Goal: Contribute content

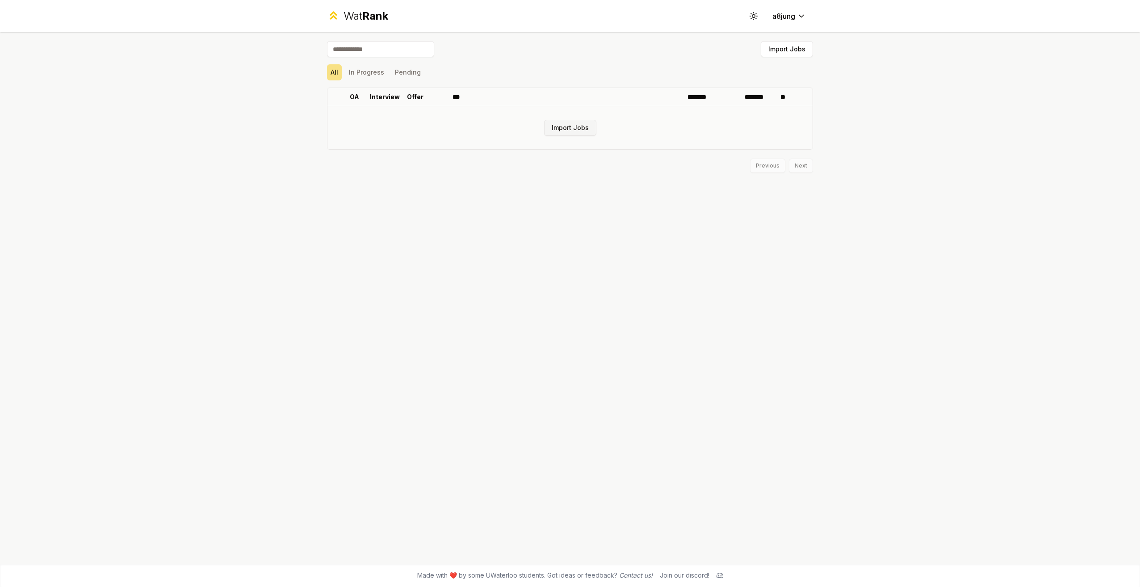
click at [570, 124] on button "Import Jobs" at bounding box center [570, 128] width 52 height 16
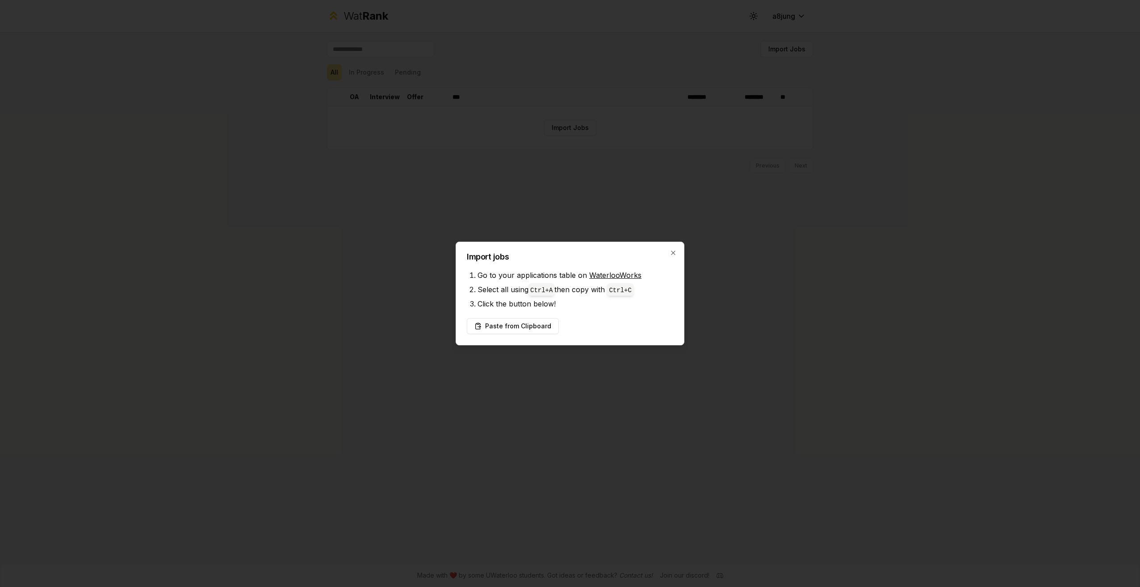
click at [614, 274] on link "WaterlooWorks" at bounding box center [615, 275] width 52 height 9
click at [525, 322] on button "Paste from Clipboard" at bounding box center [513, 326] width 92 height 16
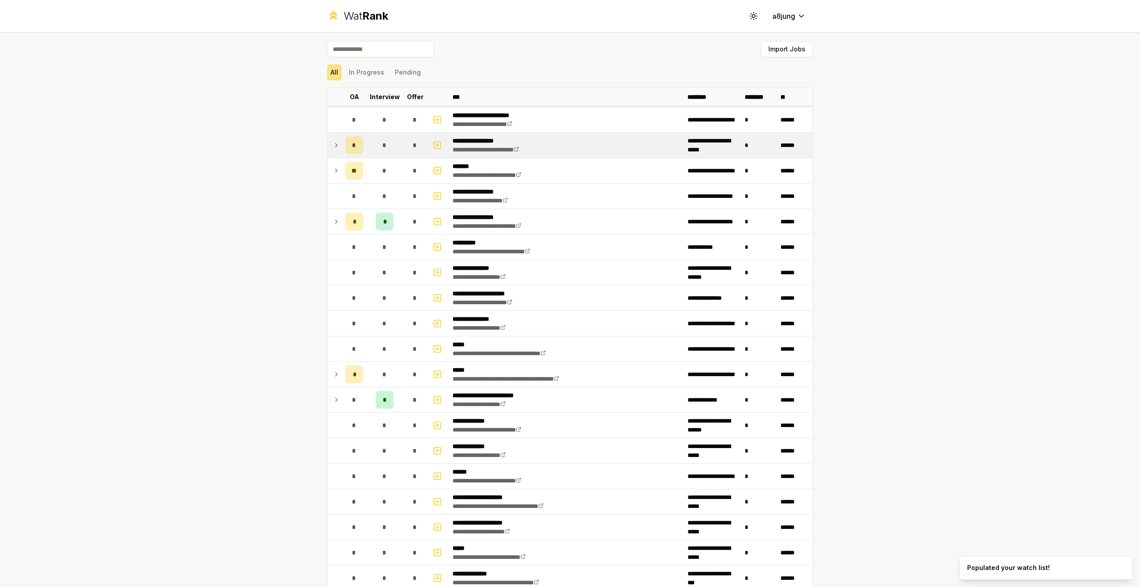
click at [333, 149] on icon at bounding box center [336, 145] width 7 height 11
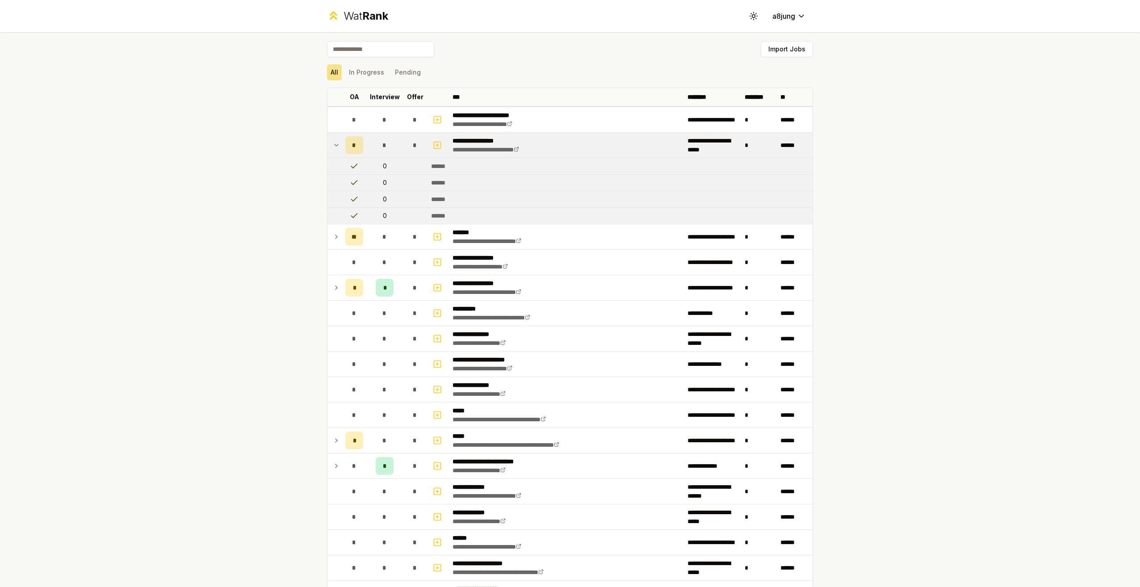
click at [594, 152] on td "**********" at bounding box center [566, 145] width 235 height 25
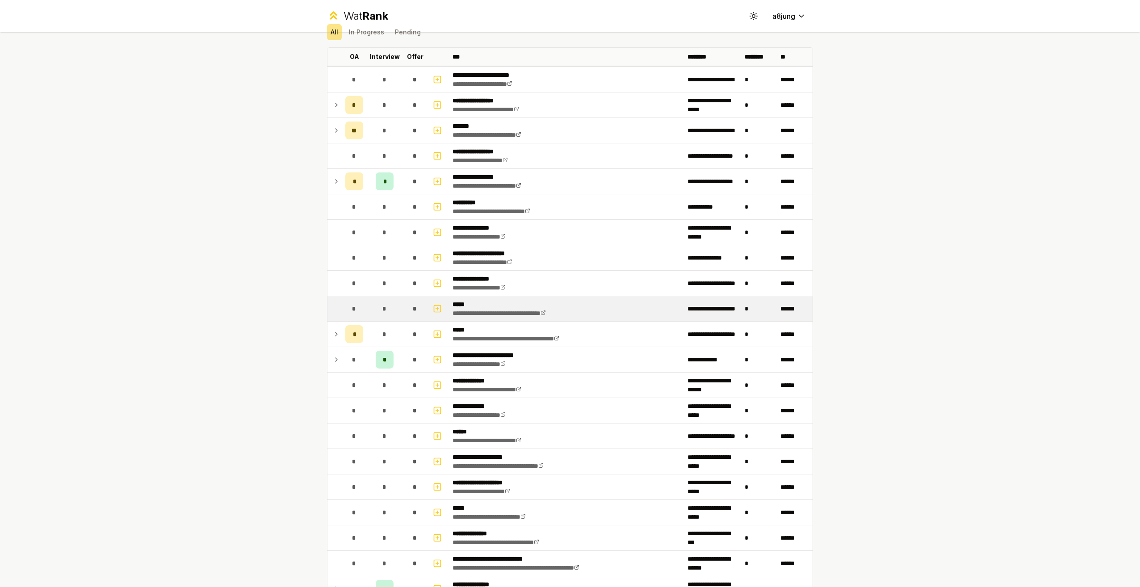
scroll to position [45, 0]
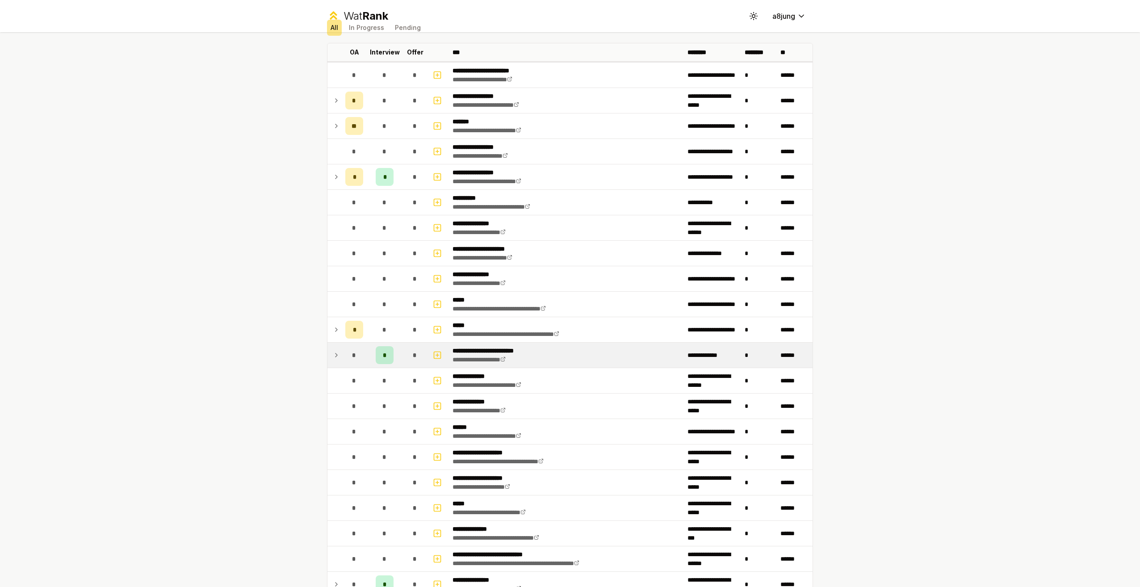
click at [377, 355] on div "*" at bounding box center [385, 355] width 18 height 18
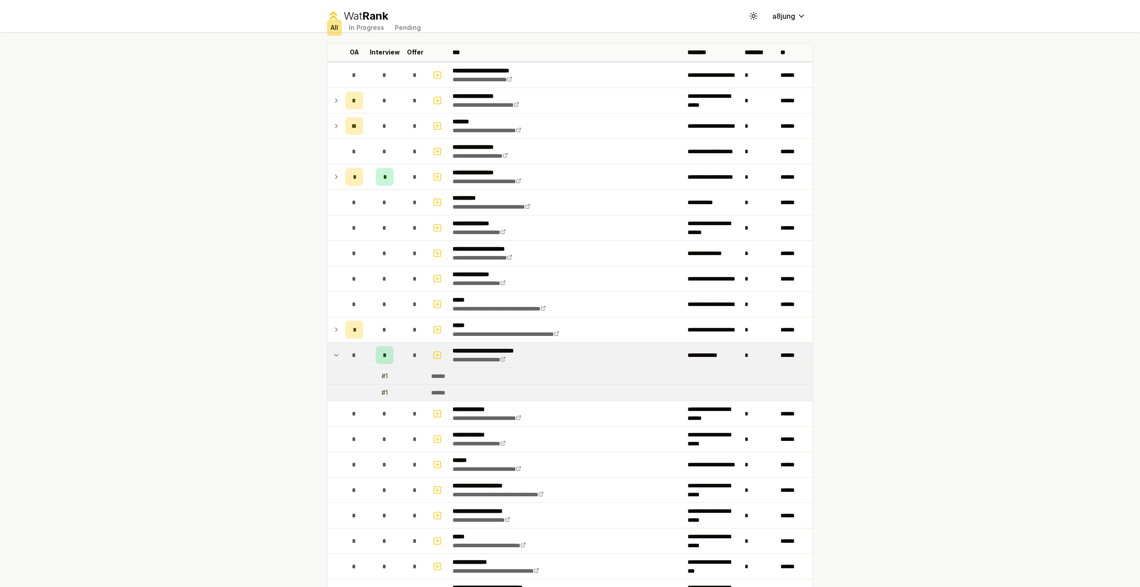
click at [381, 377] on div "# 1" at bounding box center [384, 376] width 6 height 9
click at [357, 28] on button "In Progress" at bounding box center [366, 28] width 42 height 16
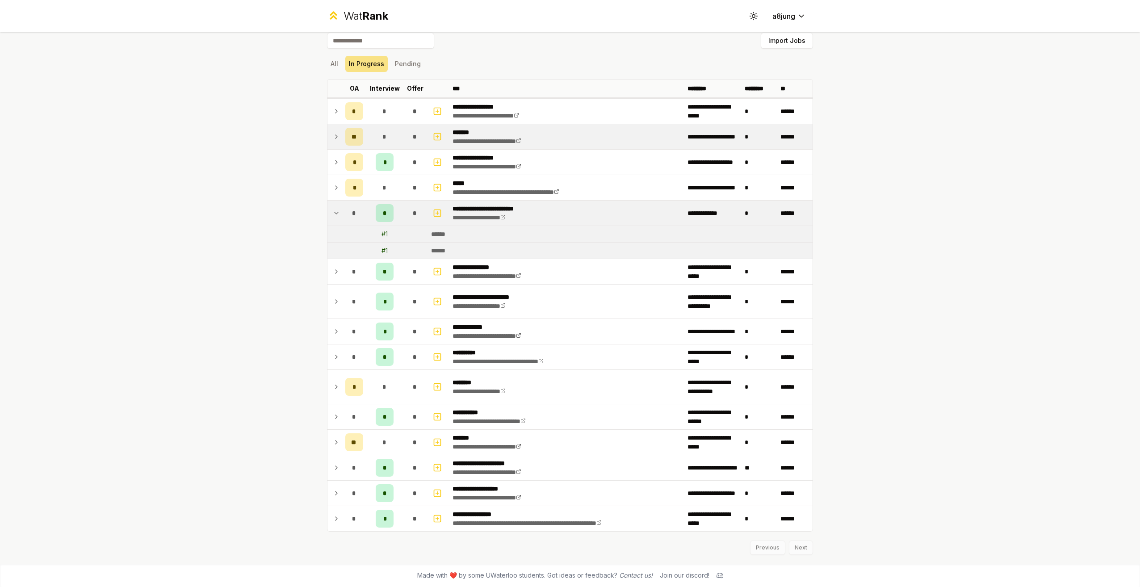
click at [333, 138] on icon at bounding box center [336, 136] width 7 height 11
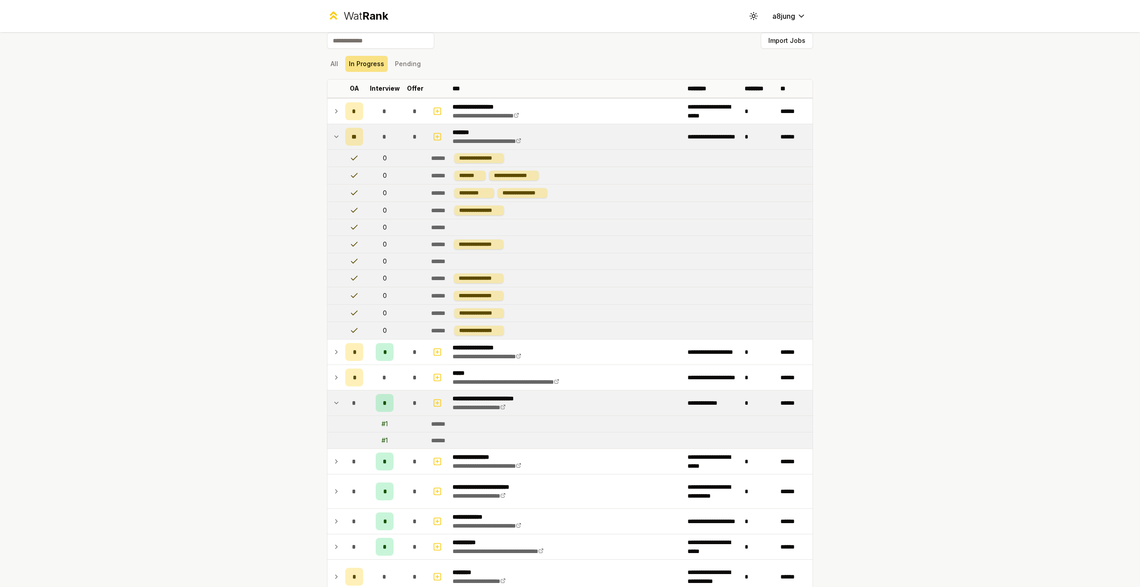
click at [333, 138] on icon at bounding box center [336, 136] width 7 height 11
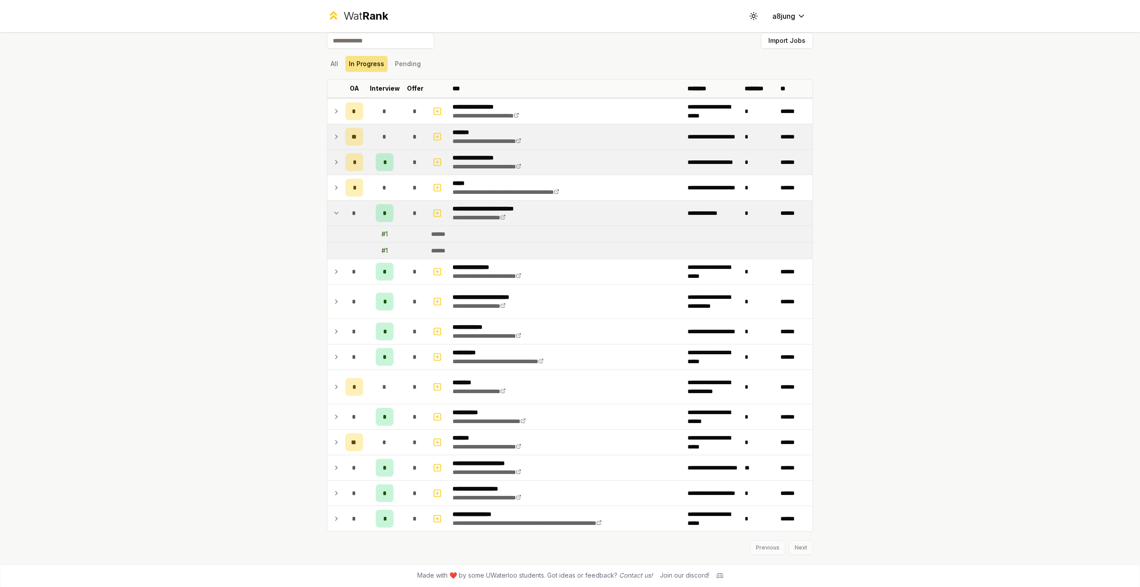
click at [333, 162] on icon at bounding box center [336, 162] width 7 height 11
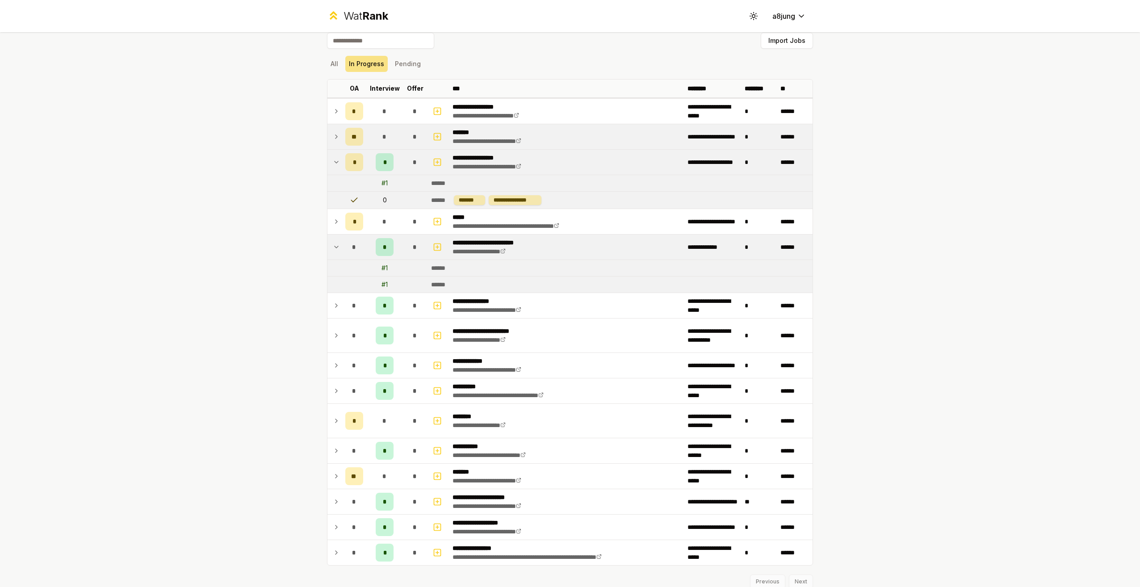
click at [333, 160] on icon at bounding box center [336, 162] width 7 height 11
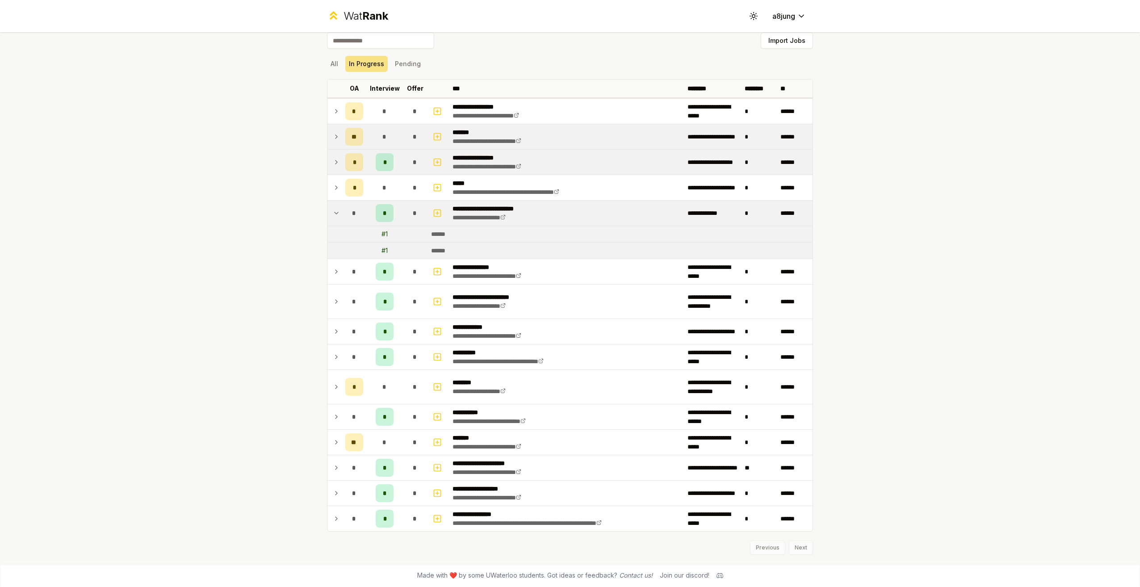
click at [334, 112] on icon at bounding box center [336, 111] width 7 height 11
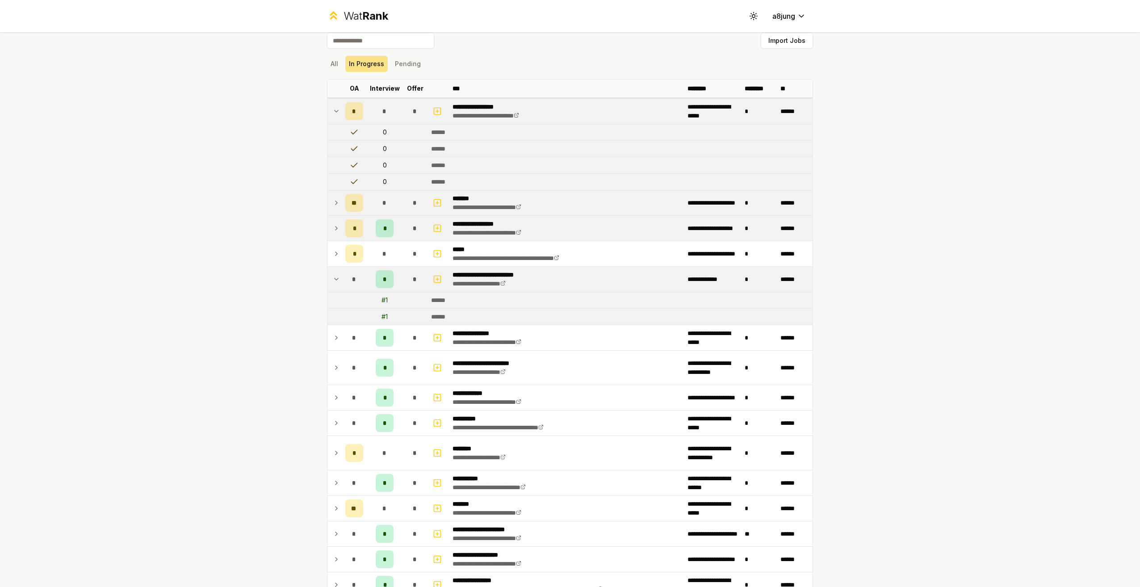
click at [335, 112] on icon at bounding box center [336, 111] width 7 height 11
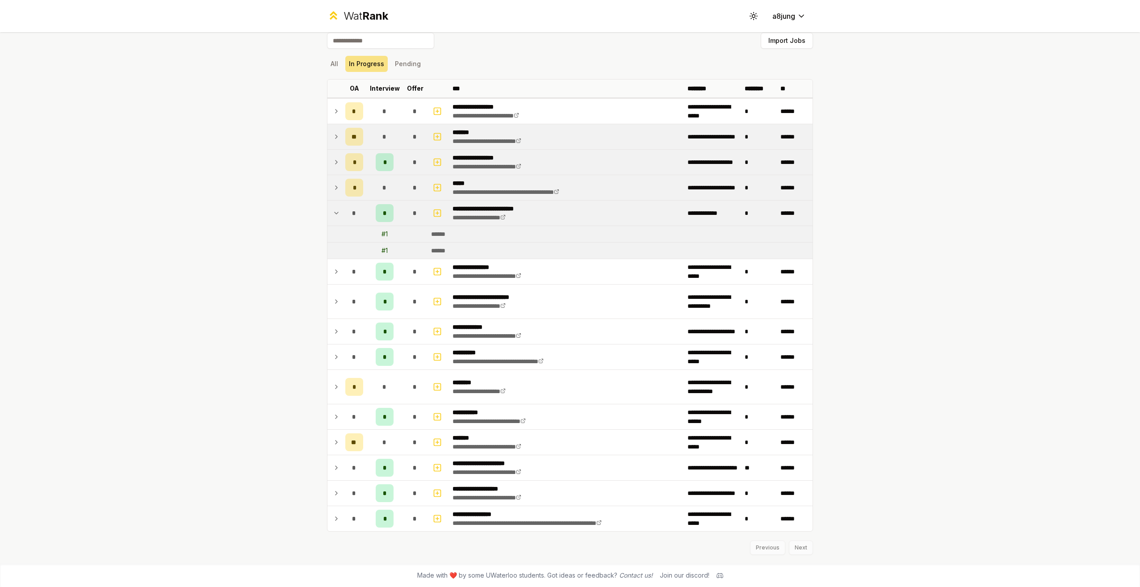
click at [333, 189] on icon at bounding box center [336, 187] width 7 height 11
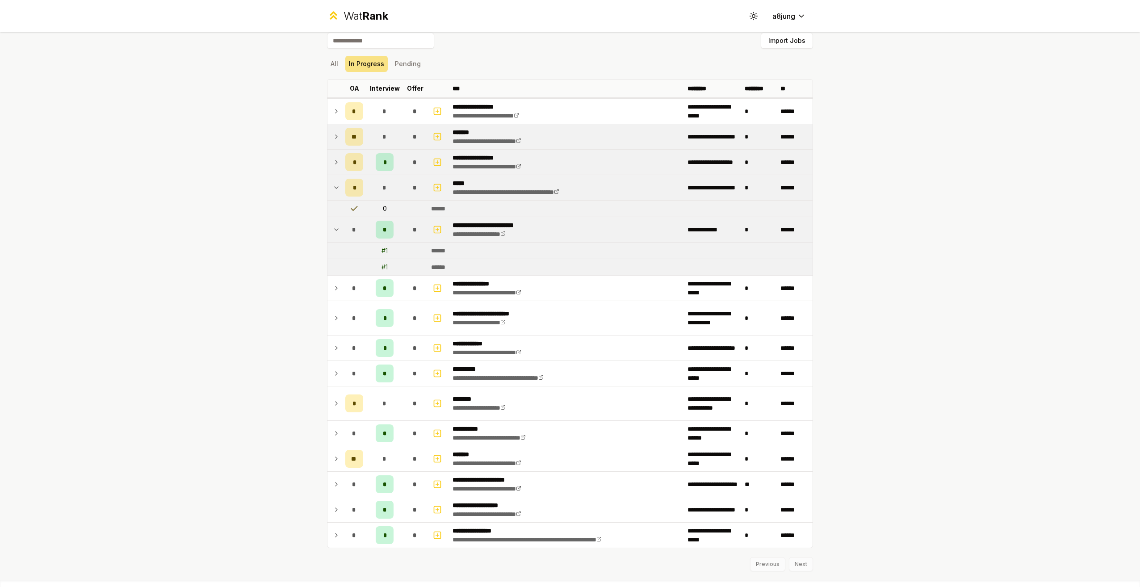
click at [333, 192] on icon at bounding box center [336, 187] width 7 height 11
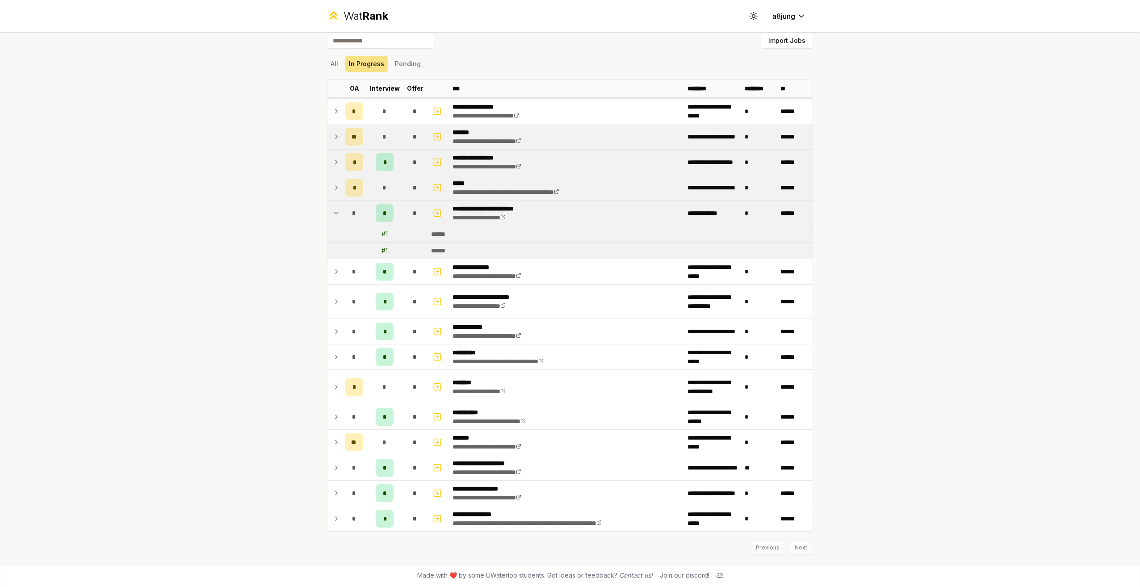
click at [333, 215] on icon at bounding box center [336, 213] width 7 height 11
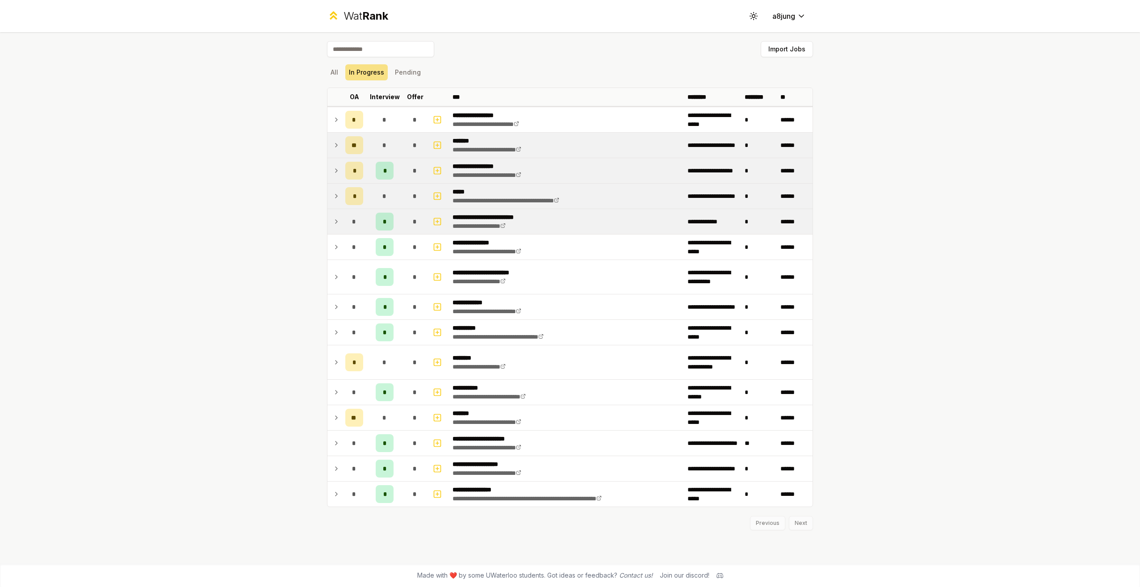
scroll to position [0, 0]
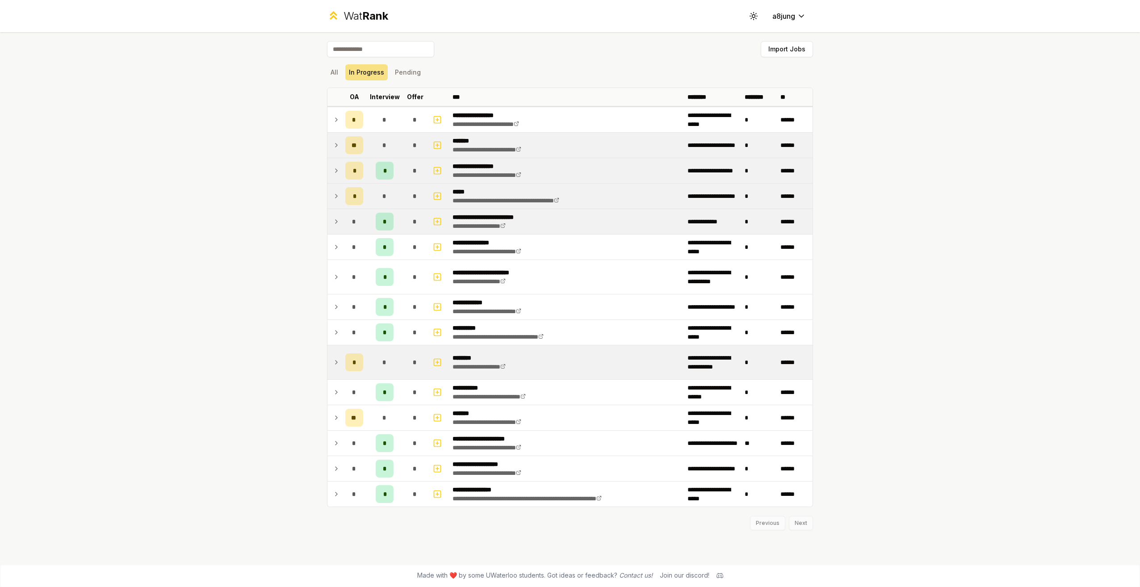
click at [332, 366] on td at bounding box center [334, 362] width 14 height 34
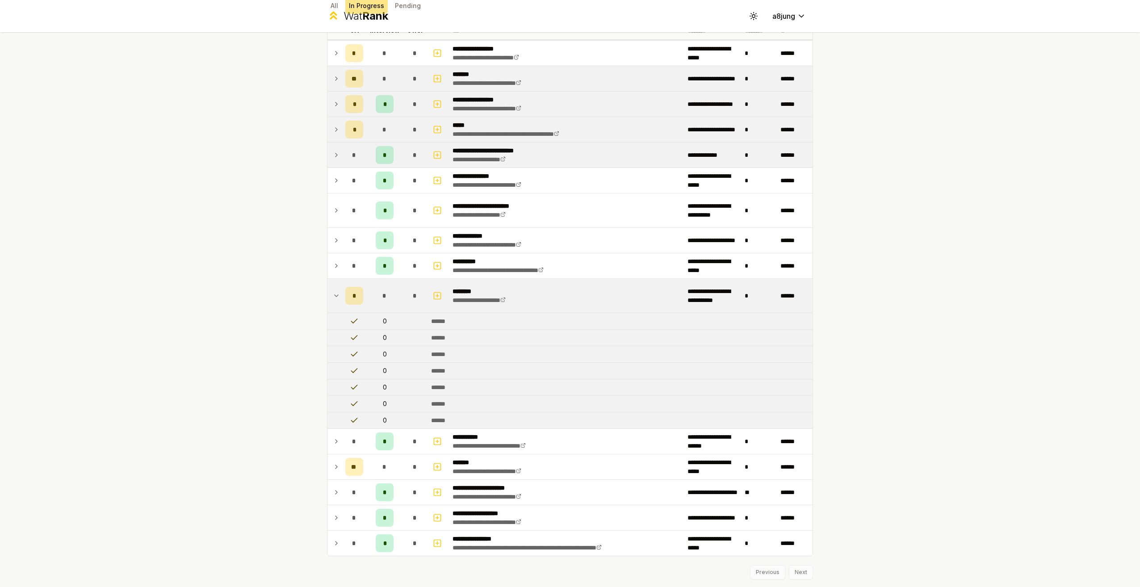
scroll to position [91, 0]
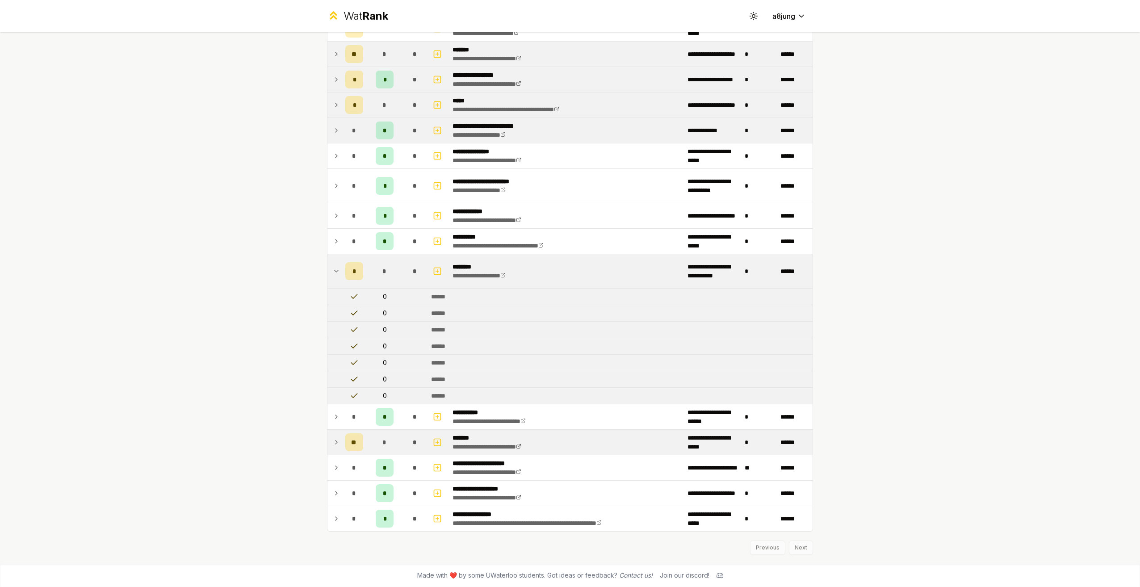
click at [333, 451] on td at bounding box center [334, 442] width 14 height 25
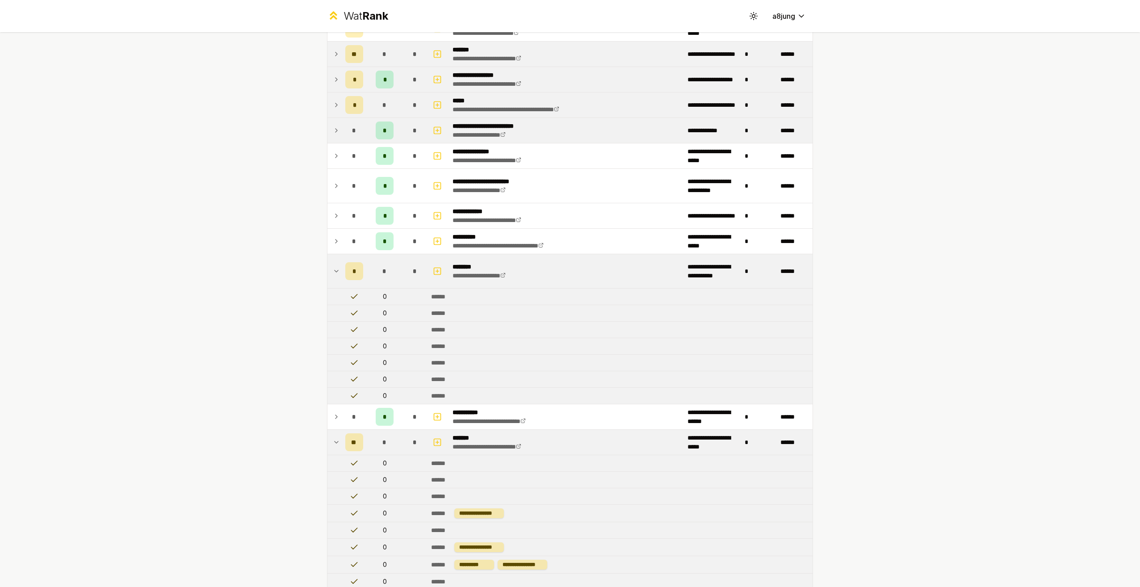
click at [333, 451] on td at bounding box center [334, 442] width 14 height 25
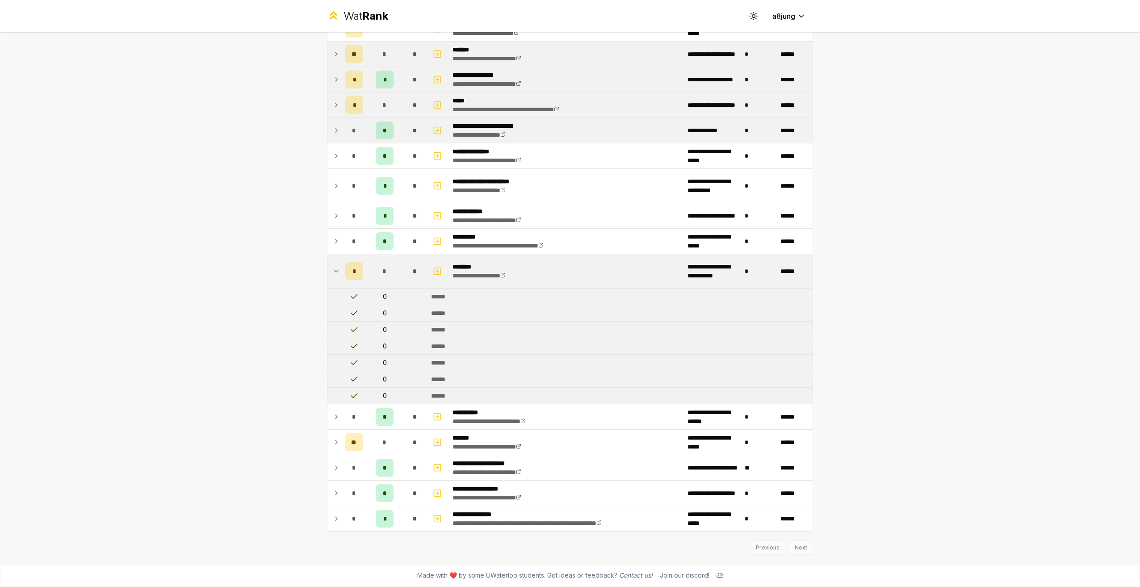
click at [333, 275] on icon at bounding box center [336, 271] width 7 height 11
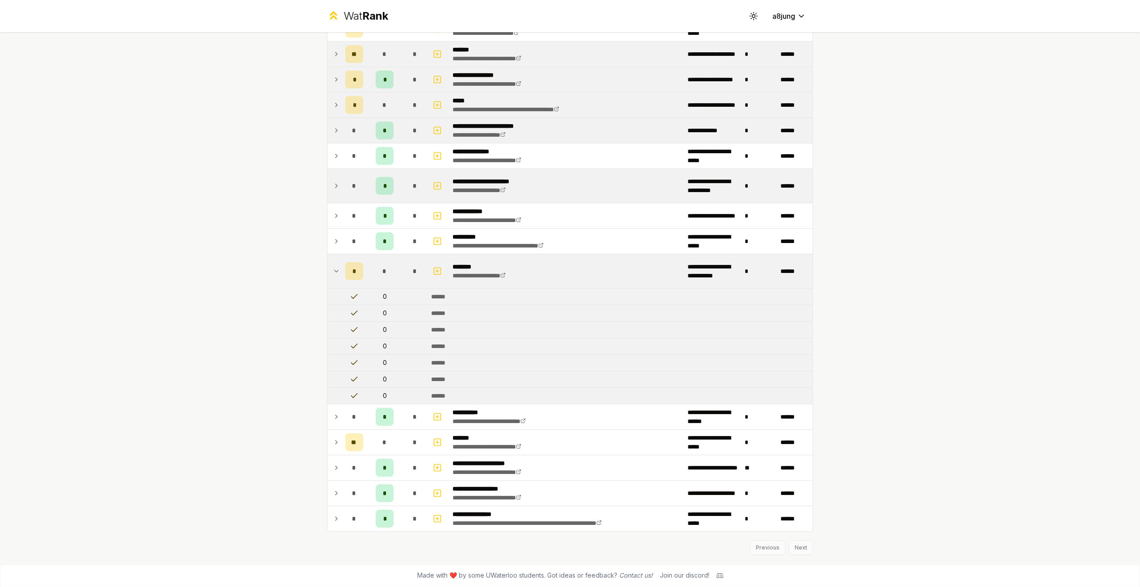
scroll to position [0, 0]
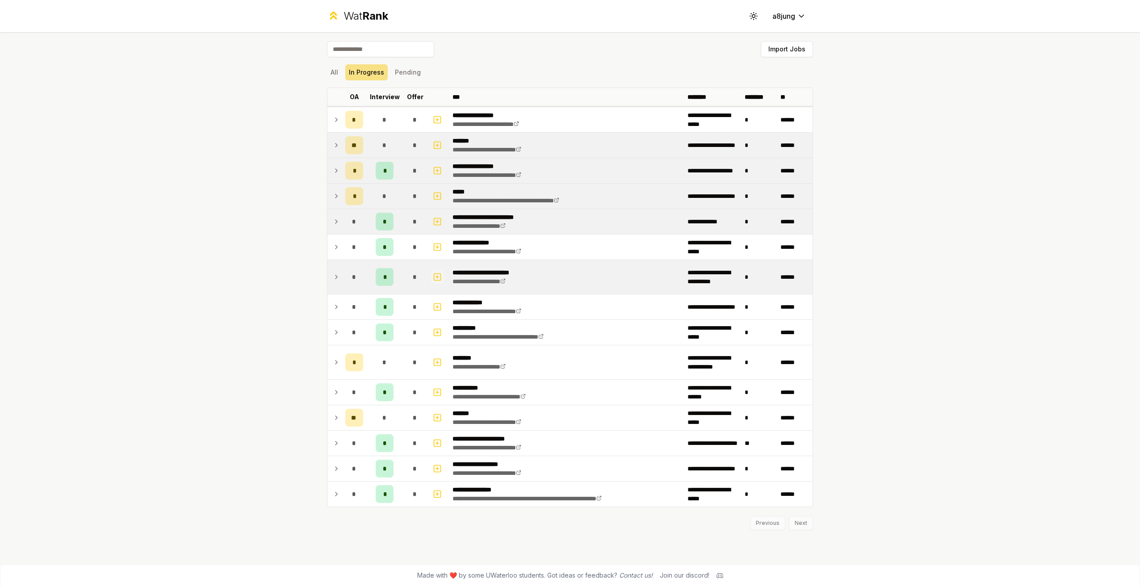
click at [435, 277] on icon "button" at bounding box center [437, 277] width 9 height 11
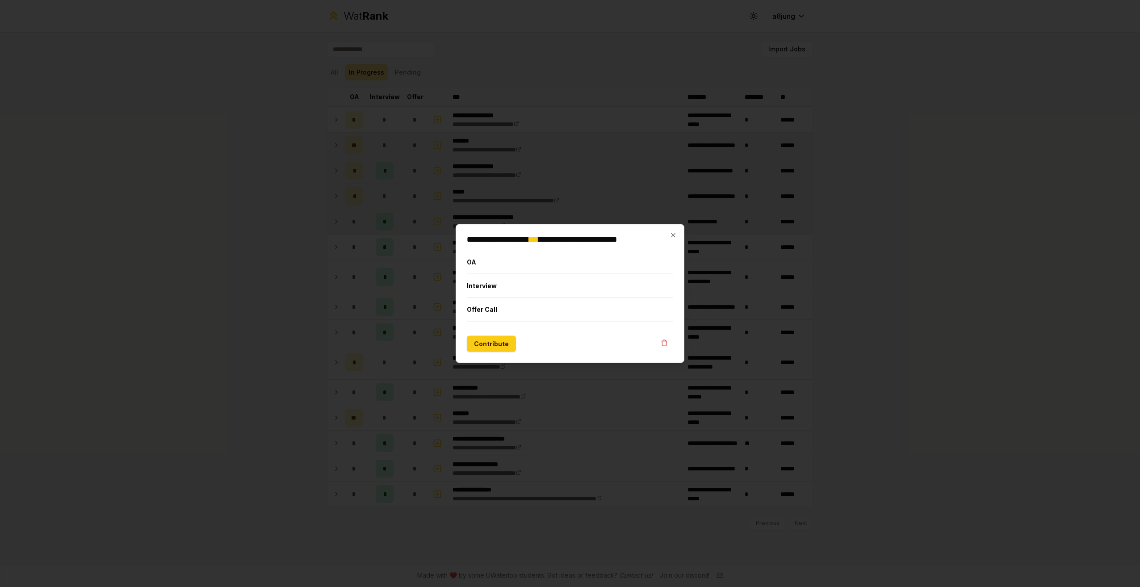
click at [645, 191] on div at bounding box center [570, 293] width 1140 height 587
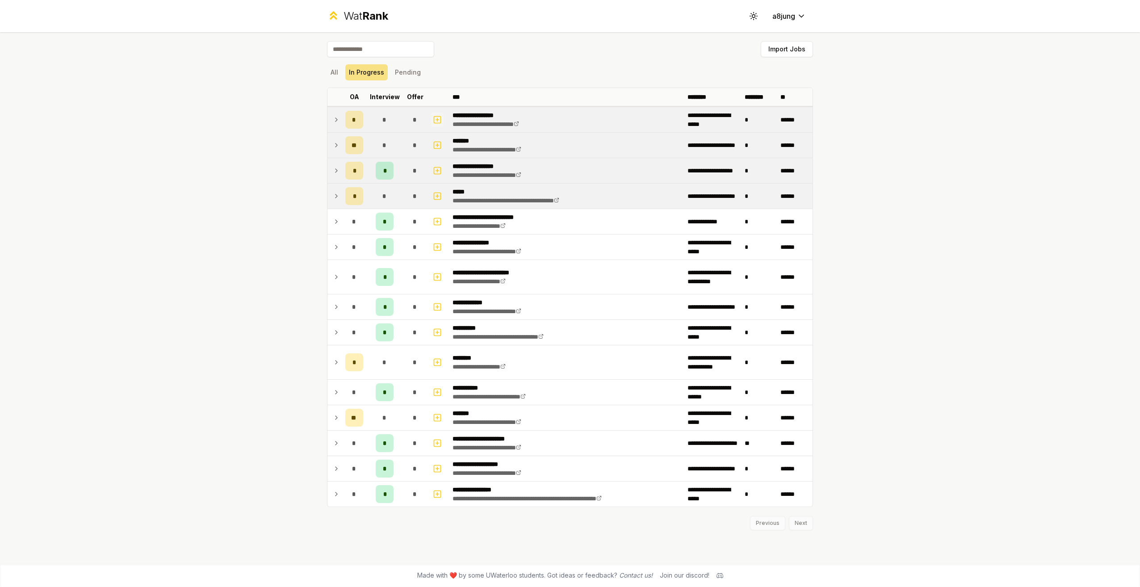
click at [439, 121] on icon "button" at bounding box center [437, 119] width 9 height 11
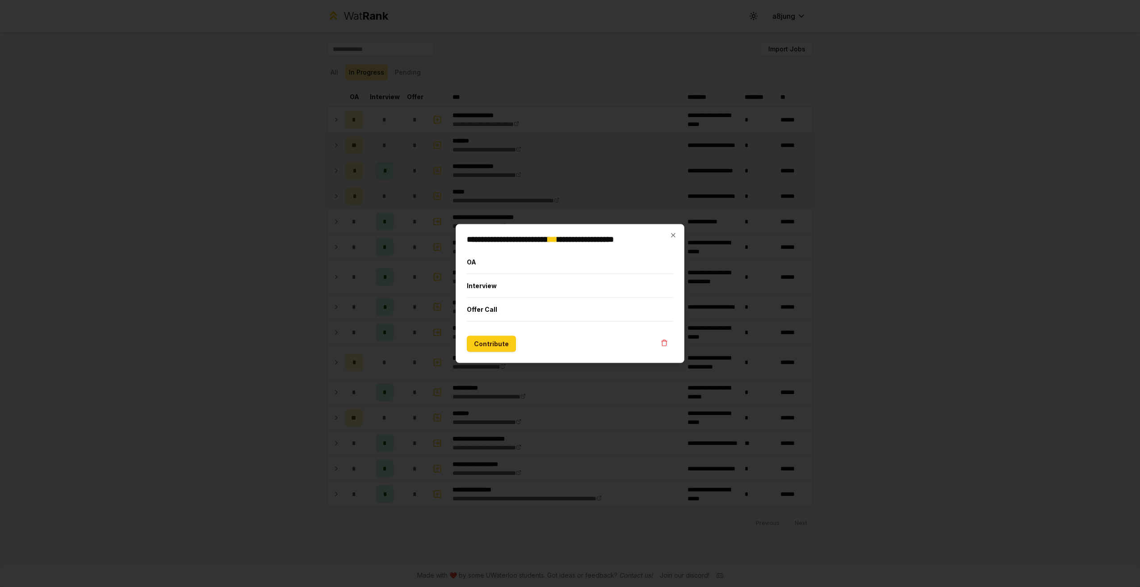
click at [369, 207] on div at bounding box center [570, 293] width 1140 height 587
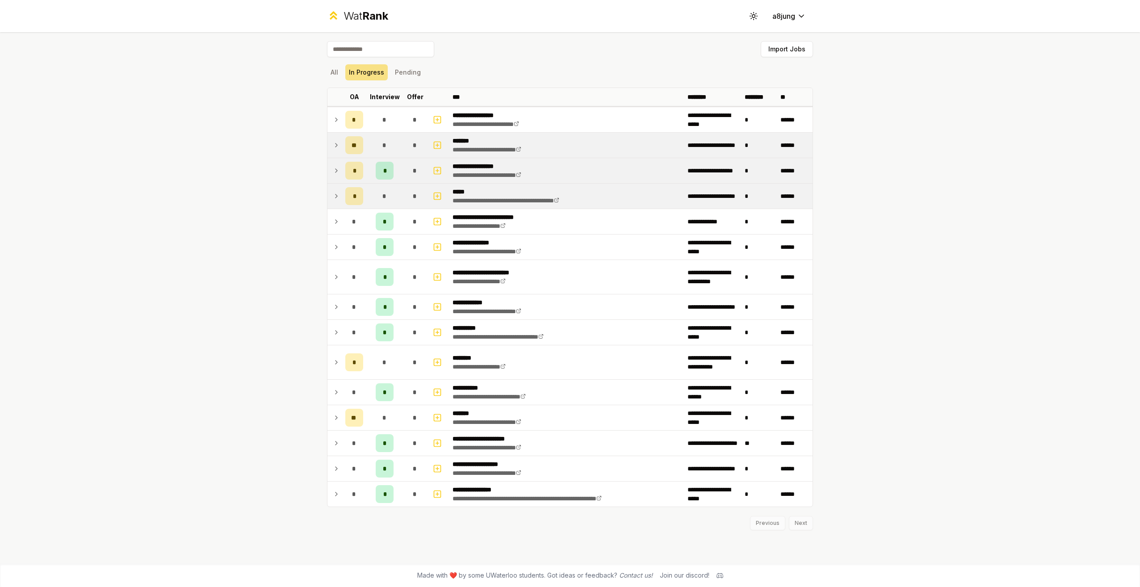
click at [337, 119] on icon at bounding box center [336, 119] width 7 height 11
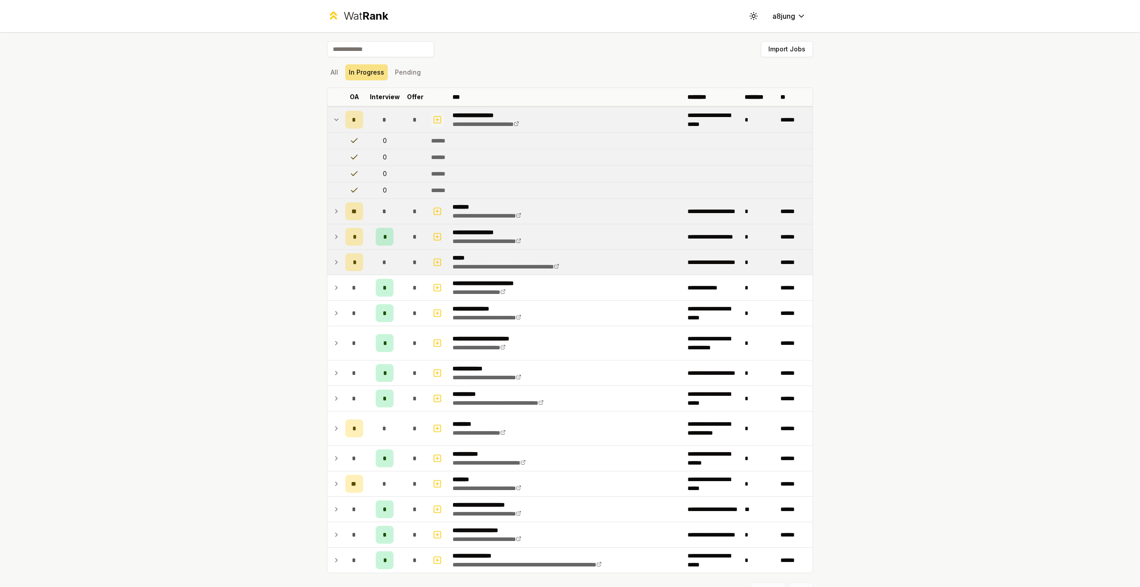
click at [433, 124] on icon "button" at bounding box center [437, 119] width 9 height 11
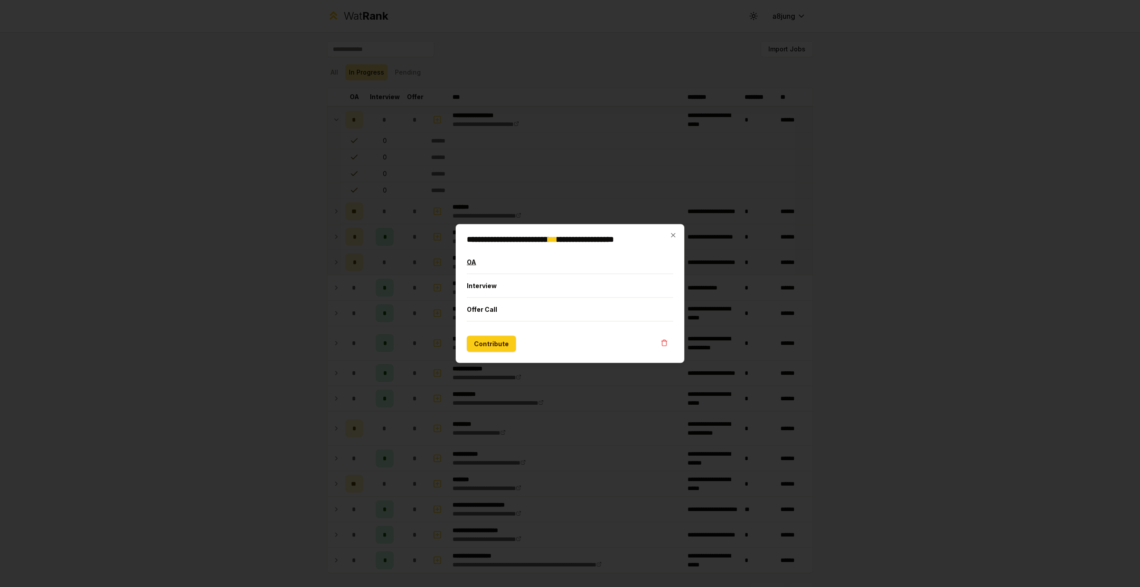
click at [472, 263] on button "OA" at bounding box center [570, 262] width 206 height 23
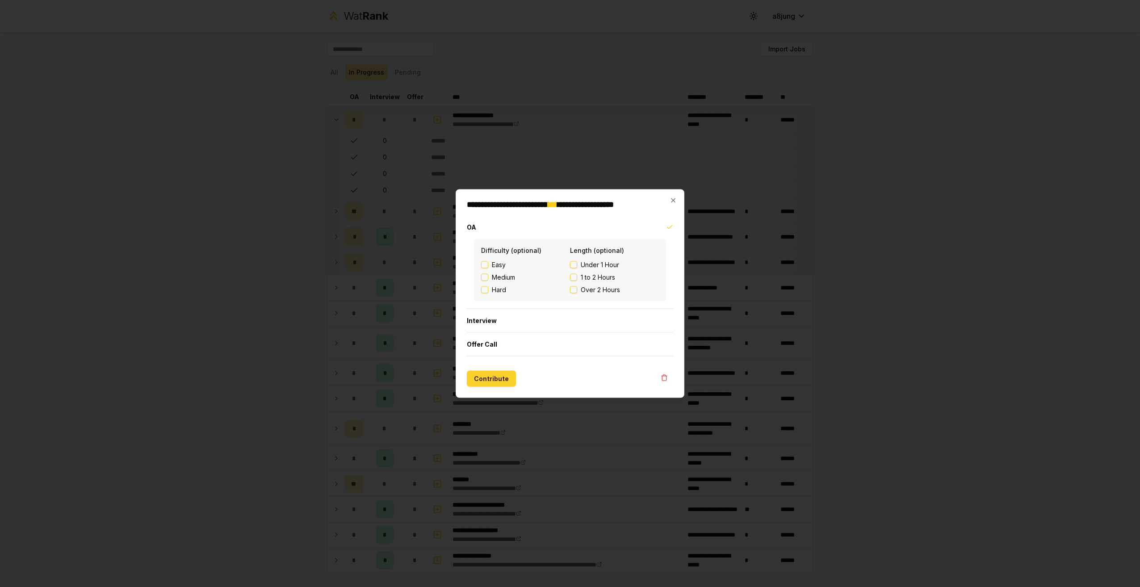
click at [495, 382] on button "Contribute" at bounding box center [491, 379] width 49 height 16
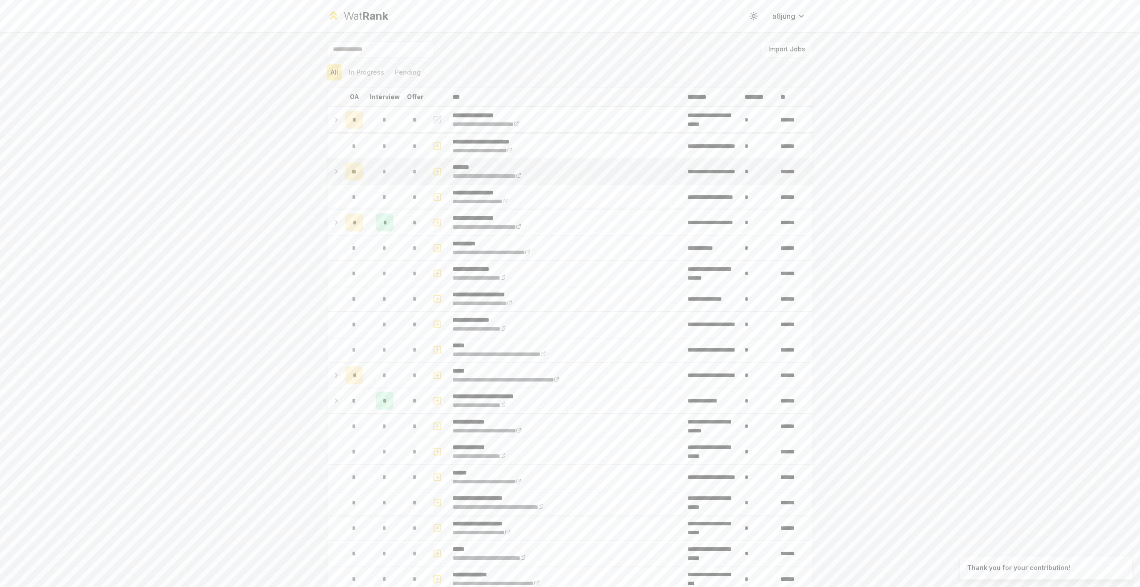
click at [435, 169] on icon "button" at bounding box center [437, 171] width 9 height 11
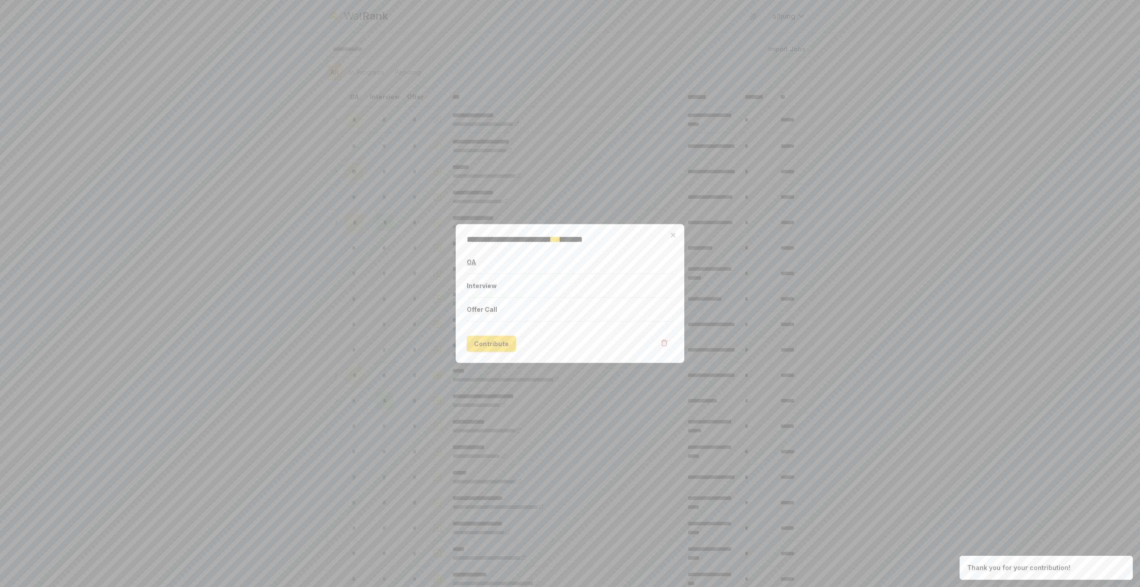
click at [478, 265] on button "OA" at bounding box center [570, 262] width 206 height 23
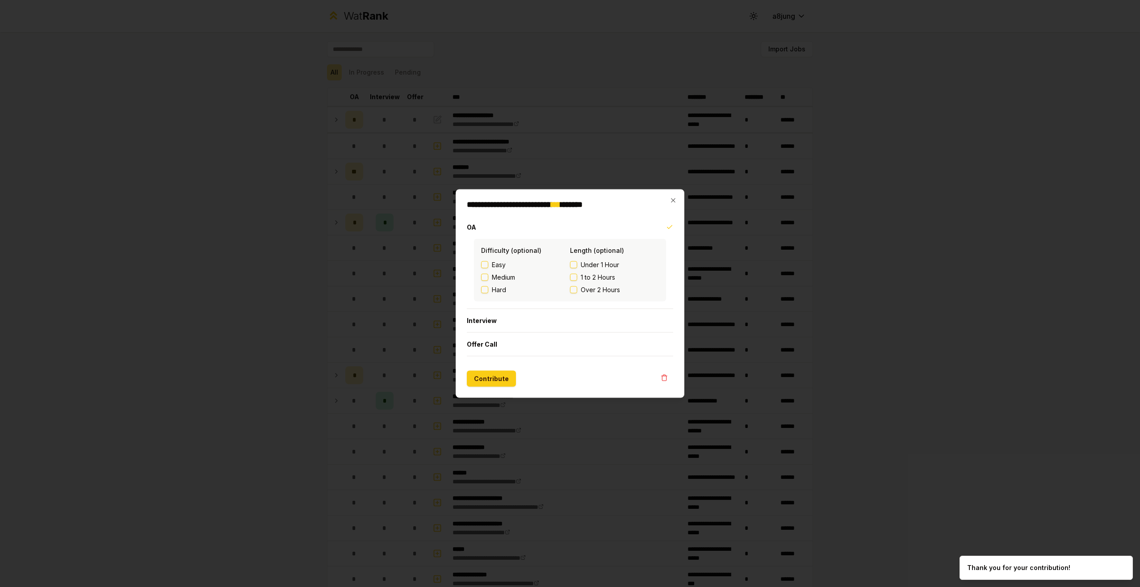
click at [501, 264] on span "Easy" at bounding box center [499, 264] width 14 height 9
click at [488, 264] on button "Easy" at bounding box center [484, 264] width 7 height 7
click at [578, 266] on label "Under 1 Hour" at bounding box center [614, 264] width 89 height 9
click at [577, 266] on button "Under 1 Hour" at bounding box center [573, 264] width 7 height 7
click at [581, 280] on span "1 to 2 Hours" at bounding box center [598, 277] width 34 height 9
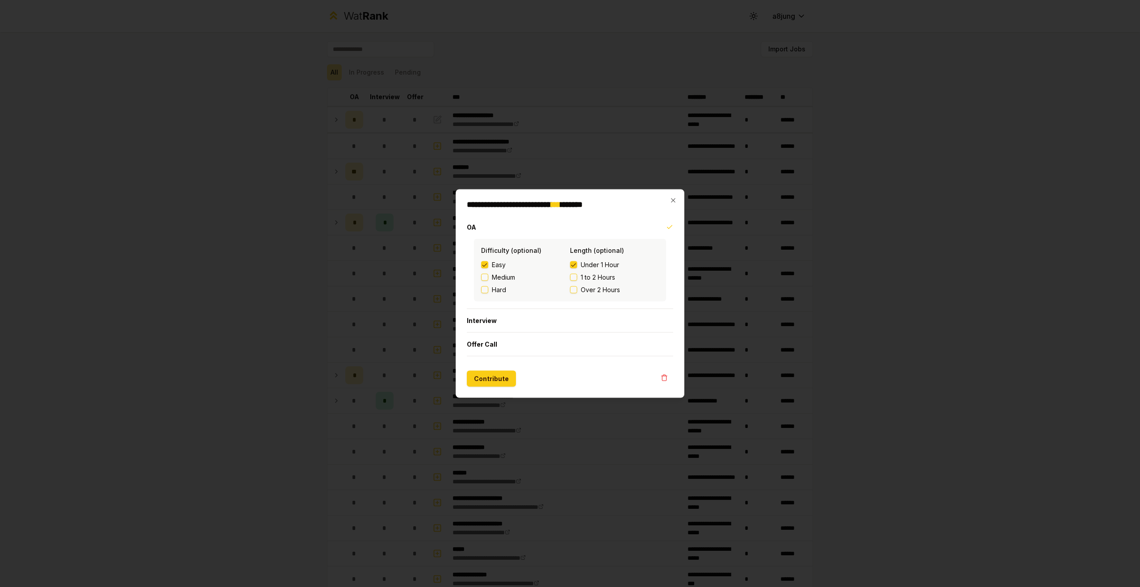
click at [577, 280] on button "1 to 2 Hours" at bounding box center [573, 277] width 7 height 7
click at [486, 381] on button "Contribute" at bounding box center [491, 379] width 49 height 16
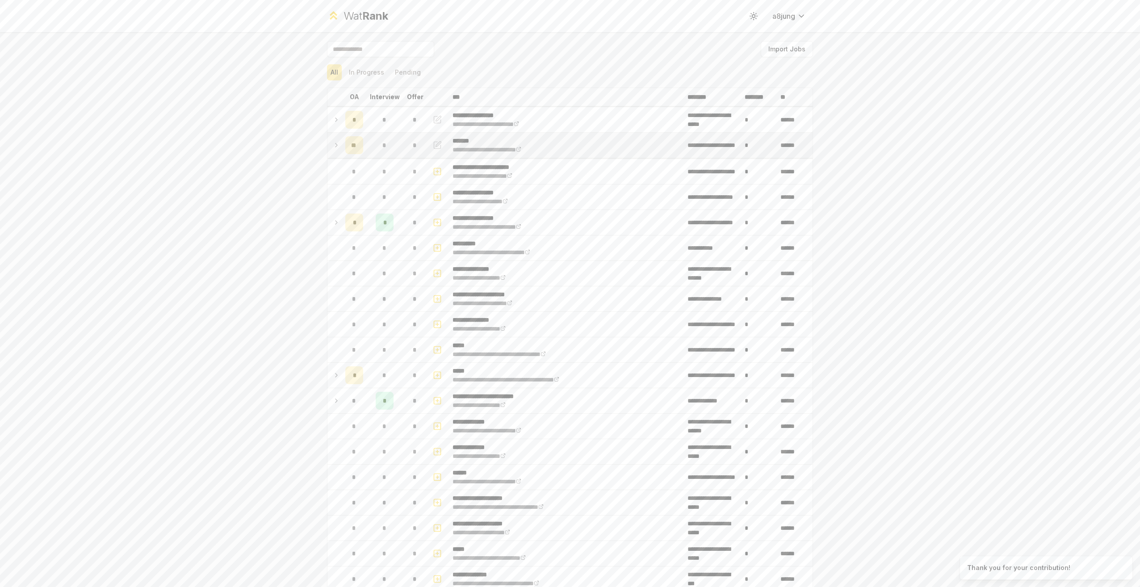
click at [342, 147] on td "**" at bounding box center [354, 145] width 25 height 25
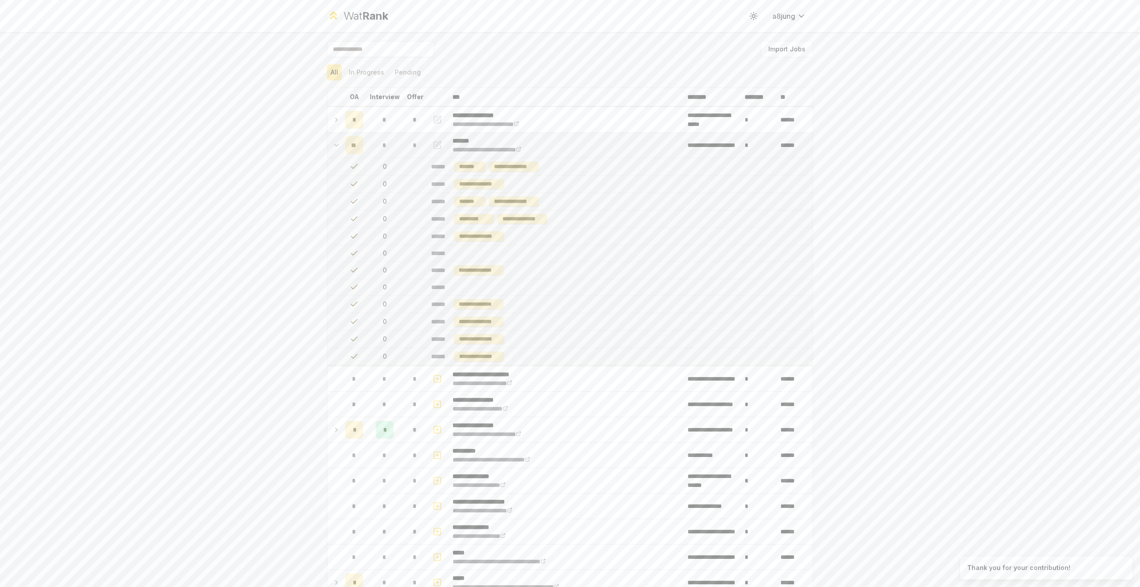
click at [342, 147] on td "**" at bounding box center [354, 145] width 25 height 25
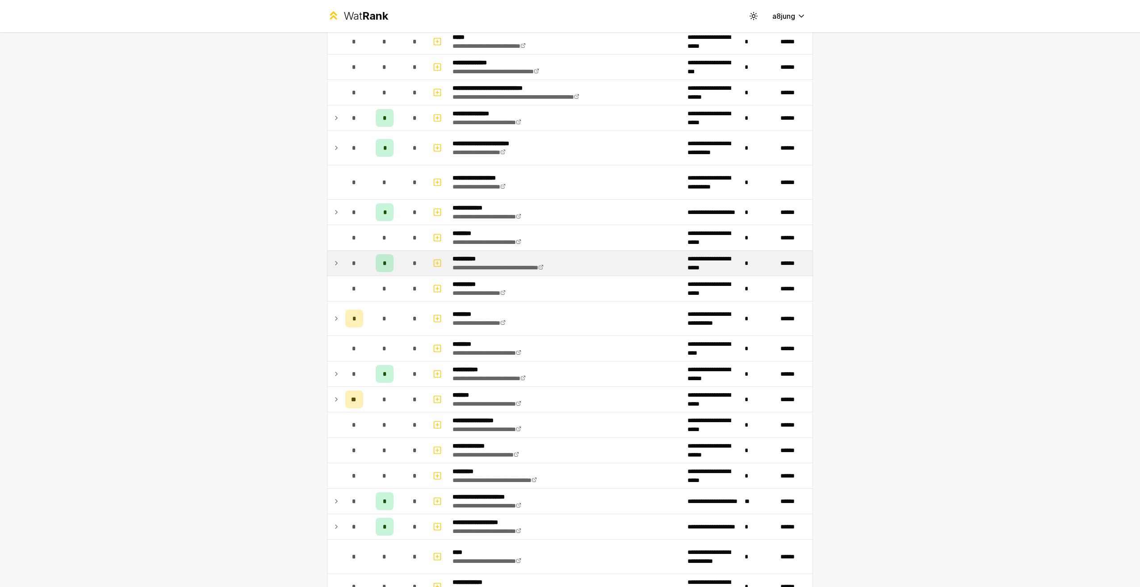
scroll to position [536, 0]
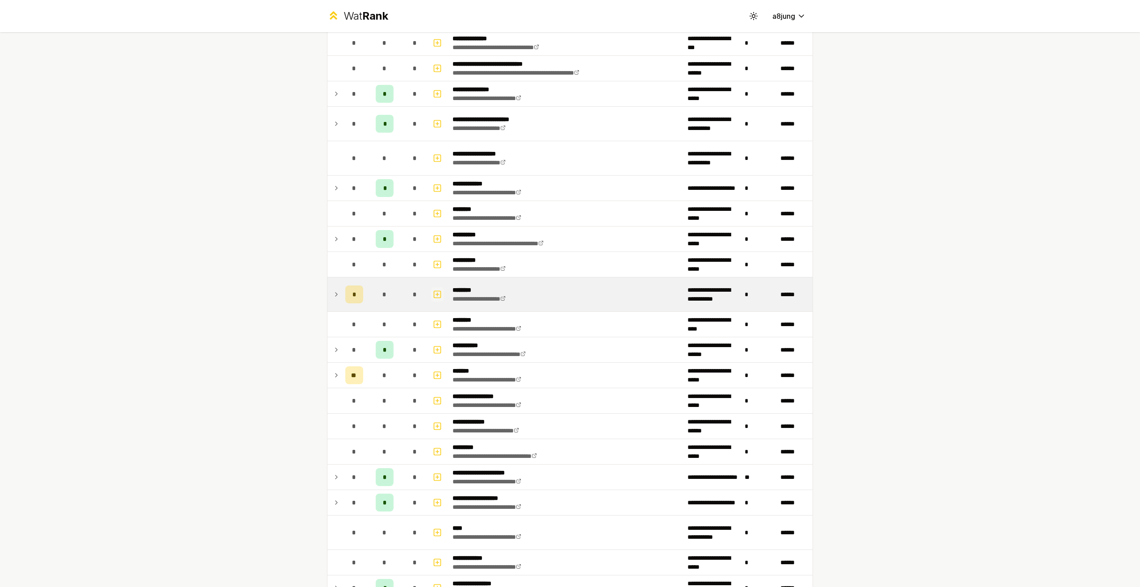
click at [436, 297] on rect "button" at bounding box center [437, 294] width 7 height 7
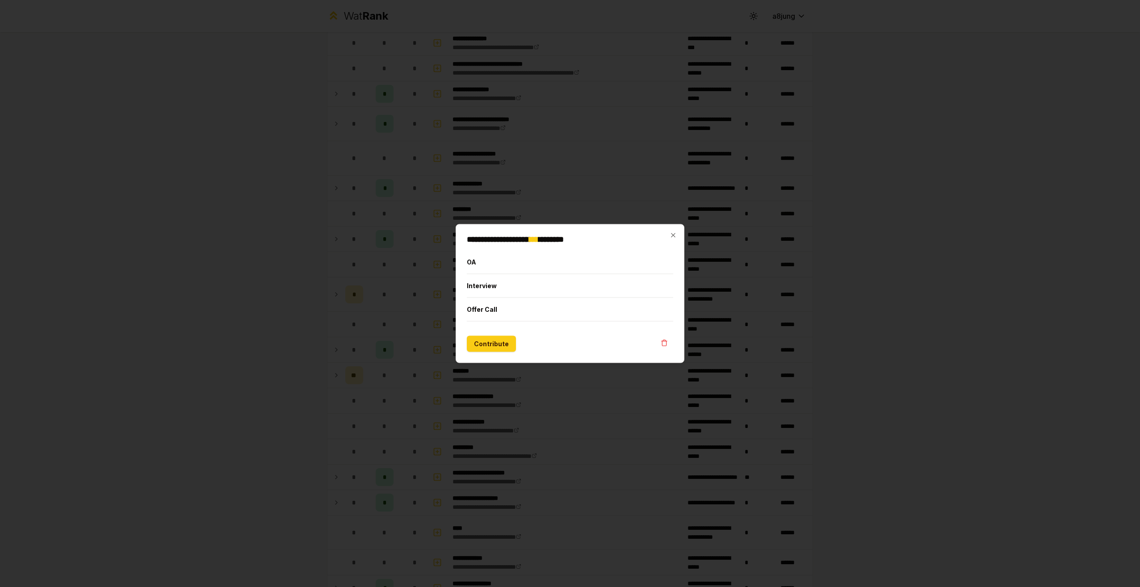
click at [466, 262] on div "**********" at bounding box center [570, 293] width 229 height 139
click at [468, 263] on button "OA" at bounding box center [570, 262] width 206 height 23
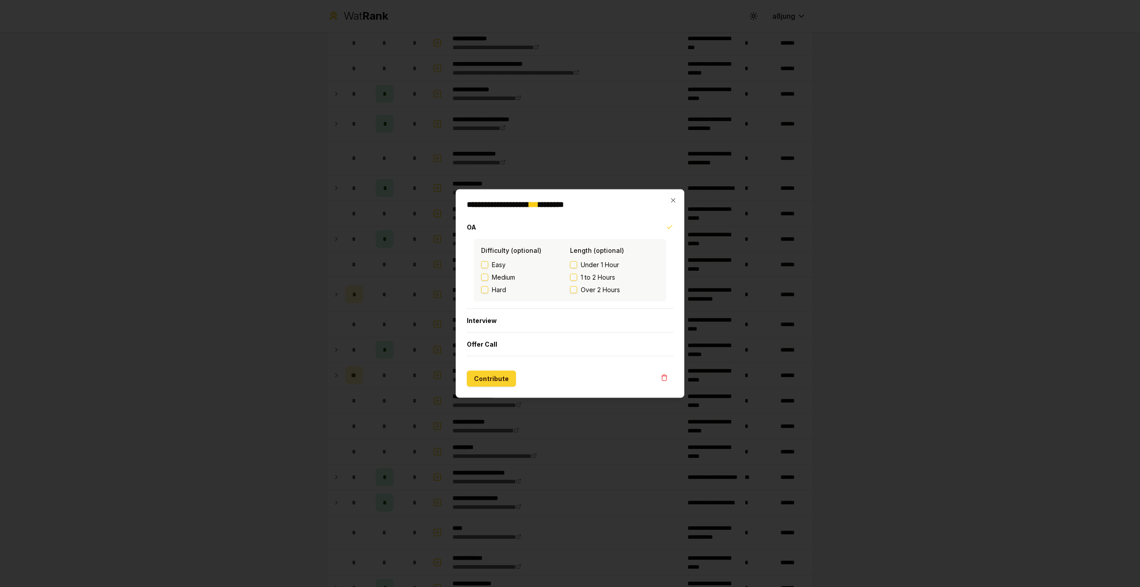
click at [495, 371] on button "Contribute" at bounding box center [491, 379] width 49 height 16
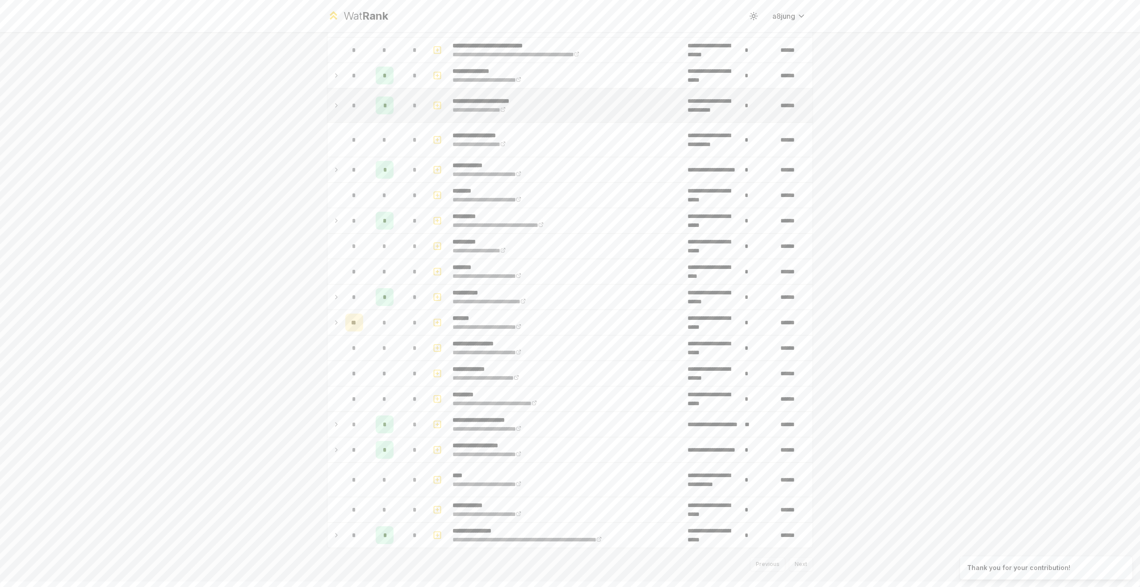
scroll to position [605, 0]
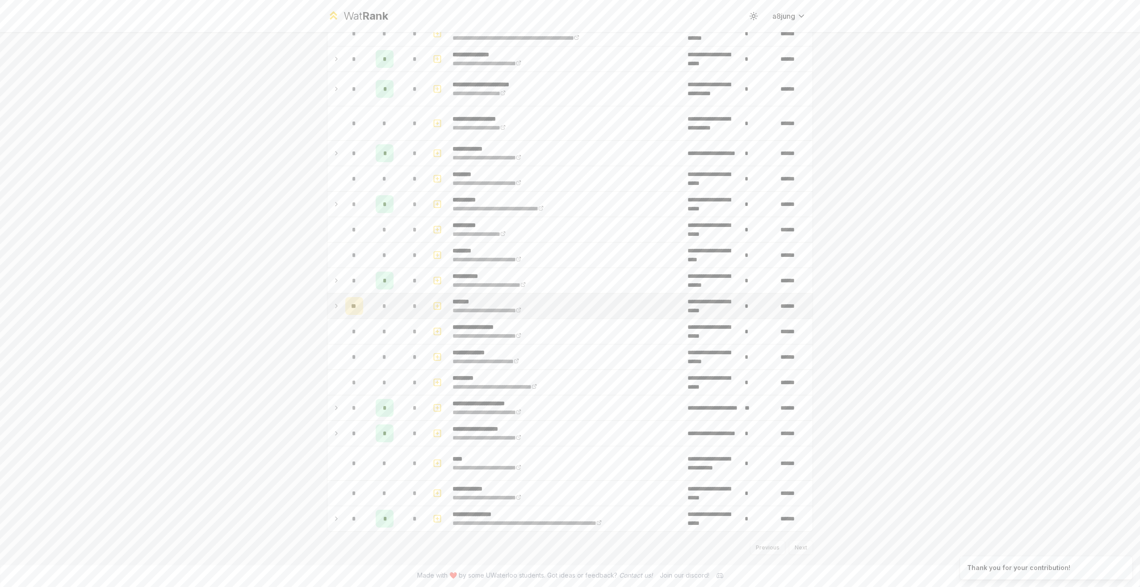
click at [439, 306] on button "button" at bounding box center [437, 306] width 13 height 14
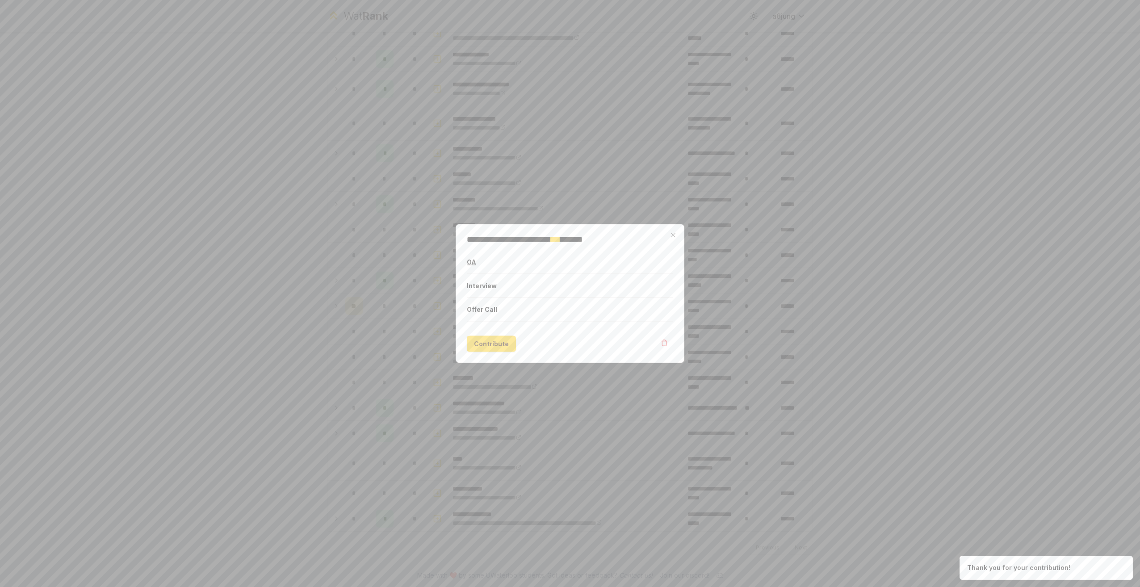
click at [480, 261] on button "OA" at bounding box center [570, 262] width 206 height 23
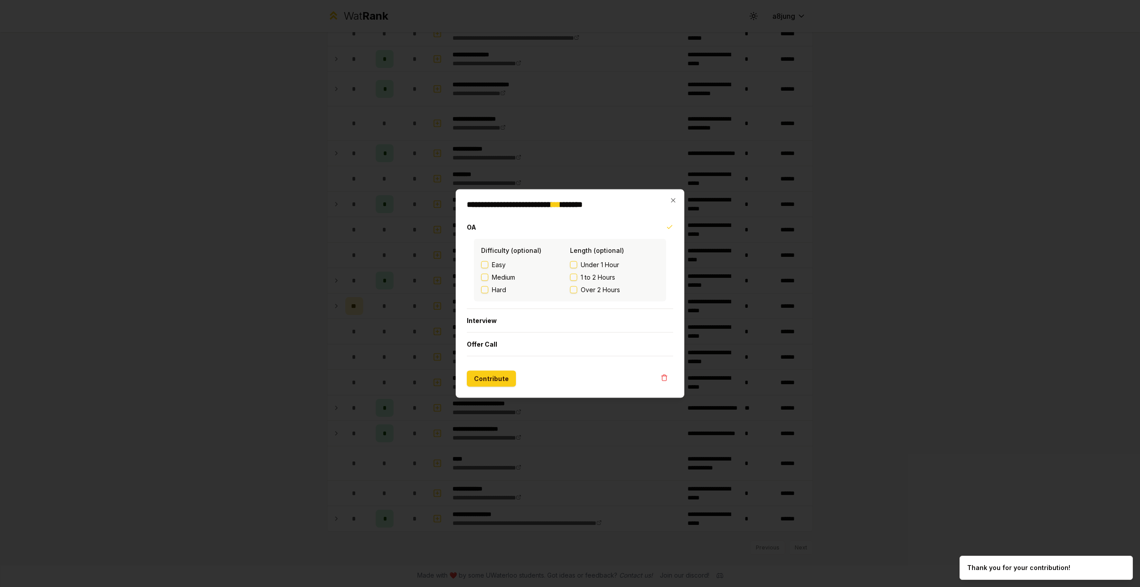
click at [497, 263] on span "Easy" at bounding box center [499, 264] width 14 height 9
click at [488, 263] on button "Easy" at bounding box center [484, 264] width 7 height 7
click at [573, 276] on button "1 to 2 Hours" at bounding box center [573, 277] width 7 height 7
click at [486, 381] on button "Contribute" at bounding box center [491, 379] width 49 height 16
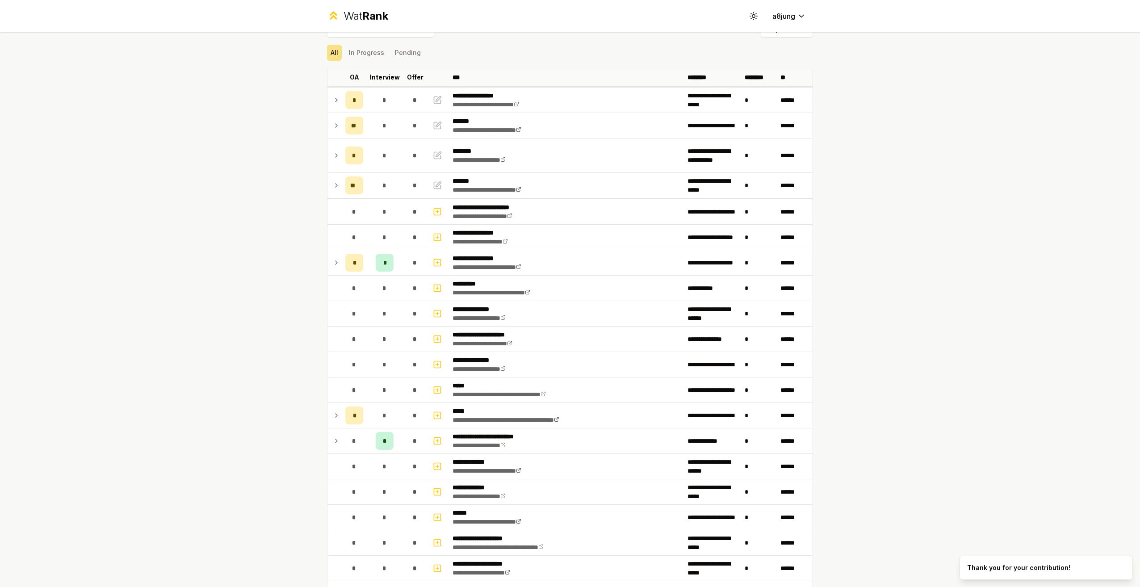
scroll to position [0, 0]
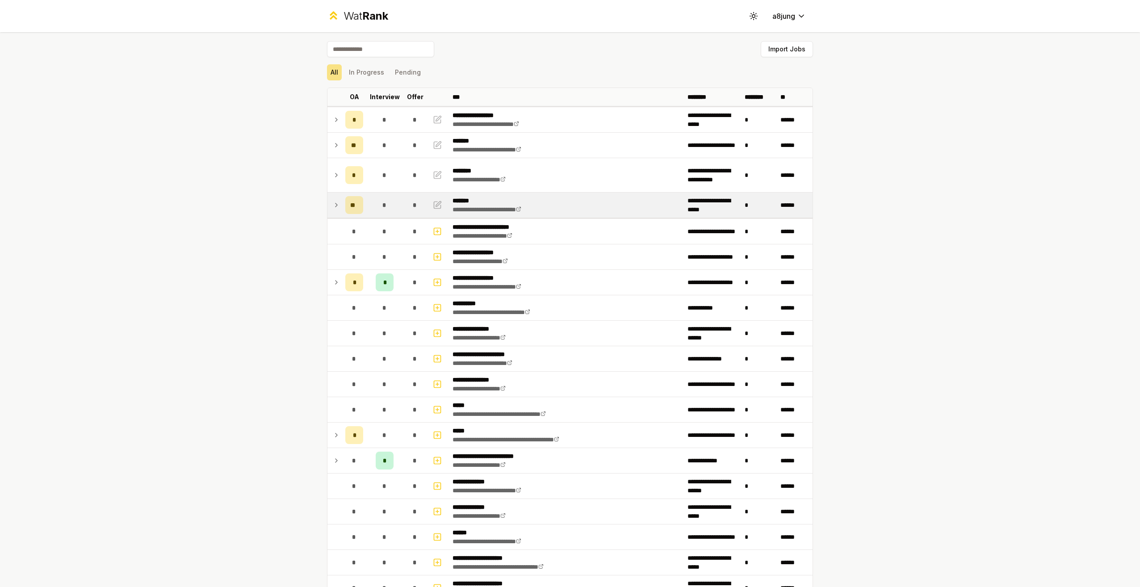
click at [336, 209] on td at bounding box center [334, 204] width 14 height 25
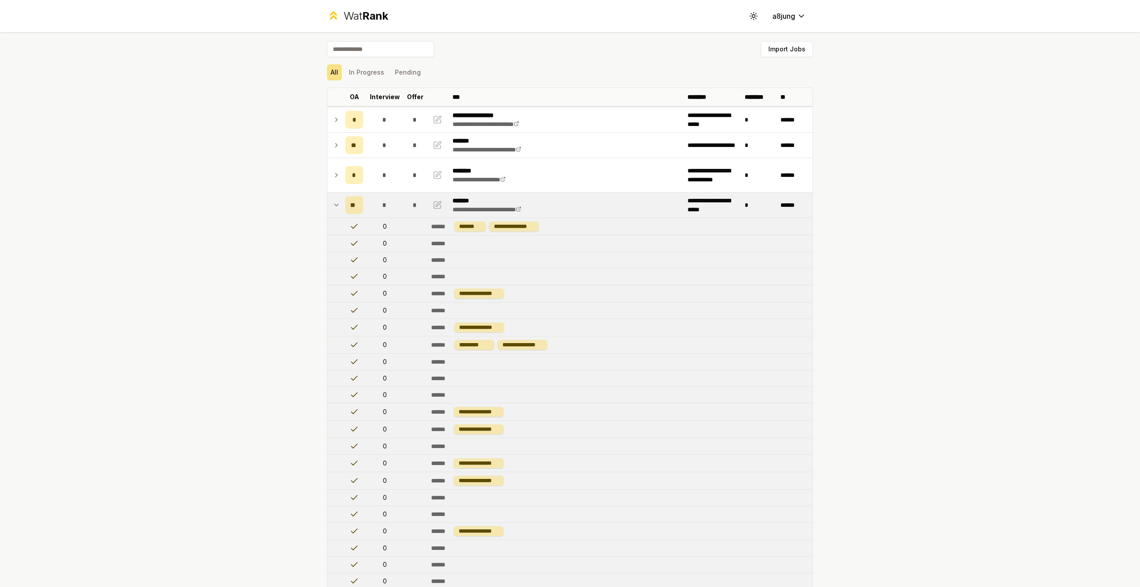
click at [333, 204] on icon at bounding box center [336, 205] width 7 height 11
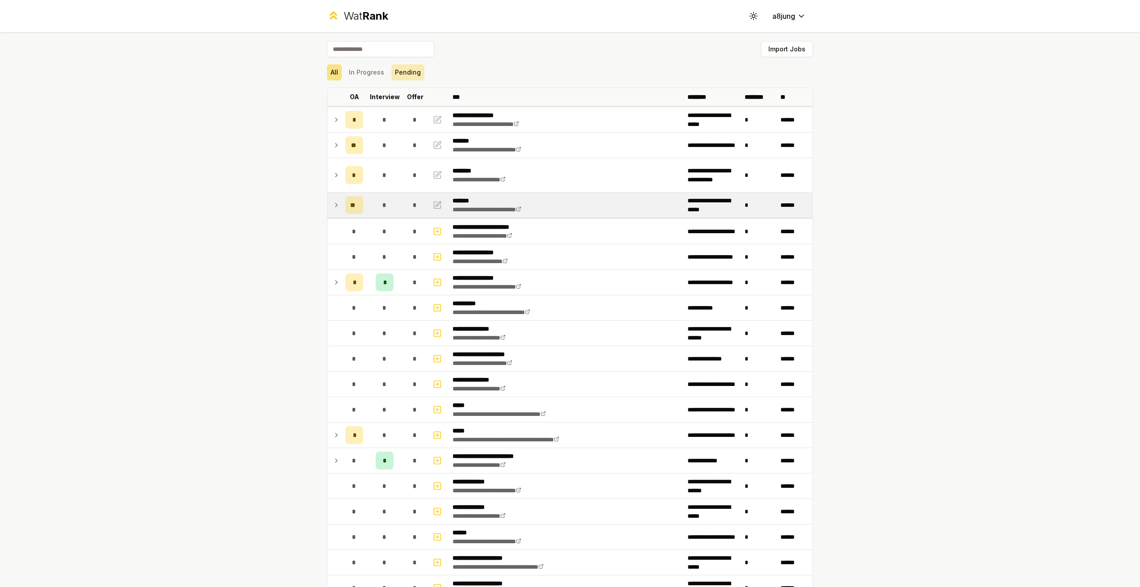
click at [397, 77] on button "Pending" at bounding box center [407, 72] width 33 height 16
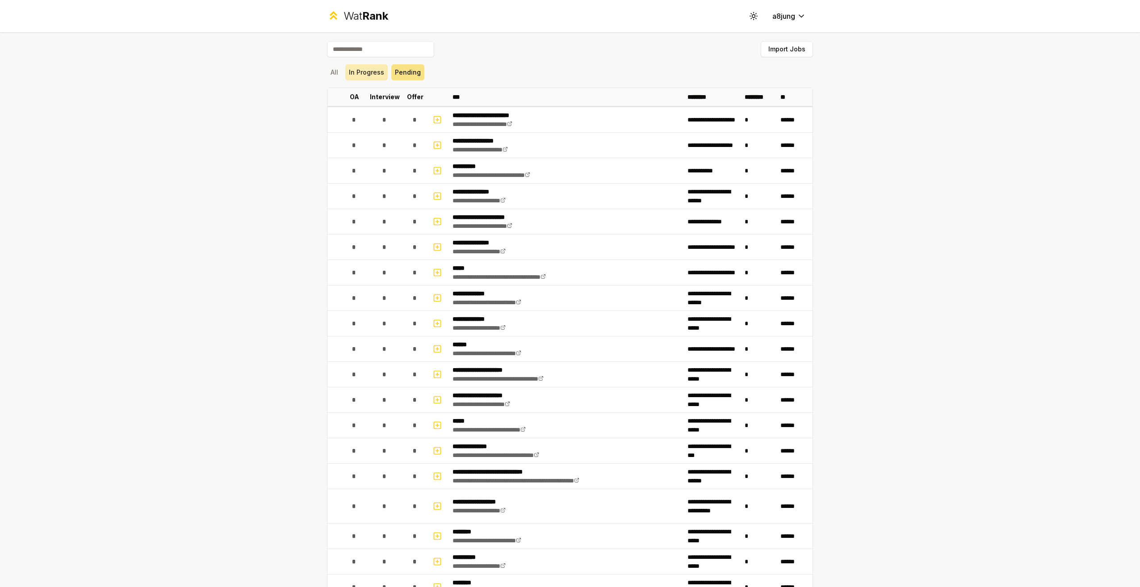
click at [355, 75] on button "In Progress" at bounding box center [366, 72] width 42 height 16
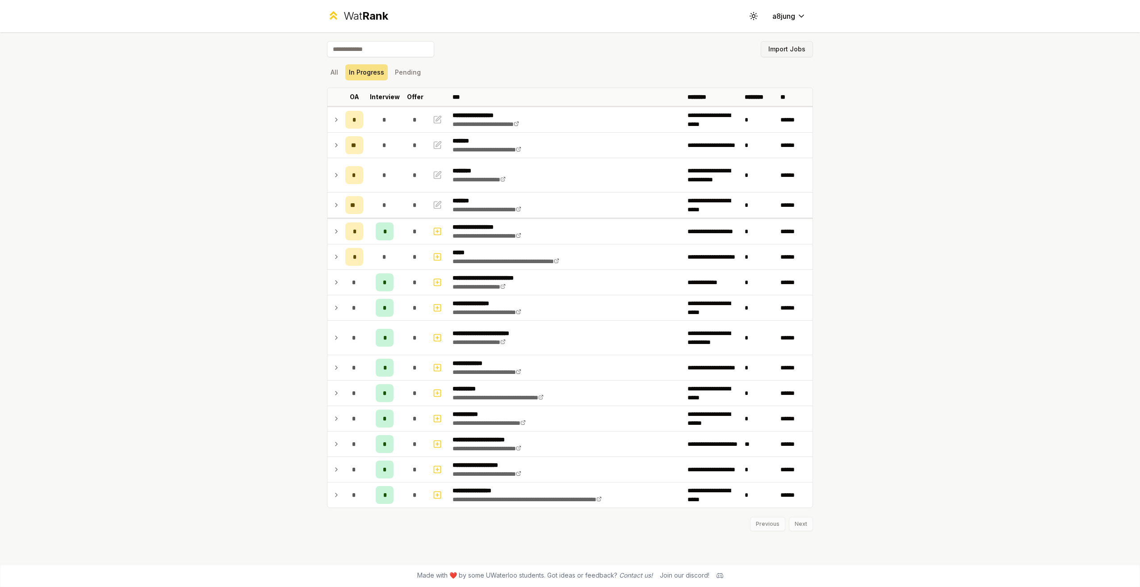
click at [775, 50] on button "Import Jobs" at bounding box center [787, 49] width 52 height 16
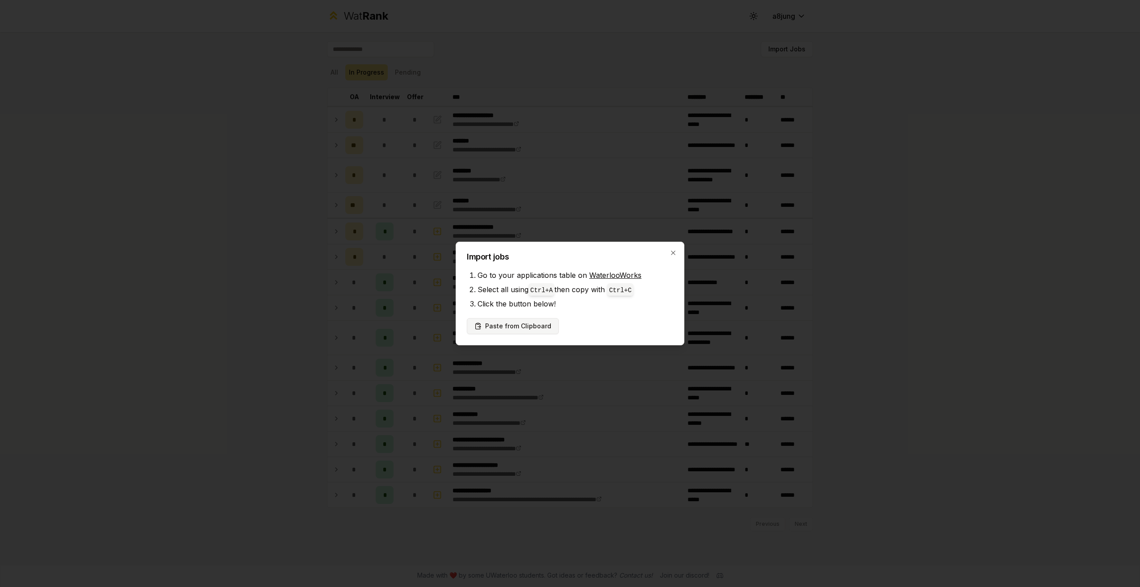
click at [501, 330] on button "Paste from Clipboard" at bounding box center [513, 326] width 92 height 16
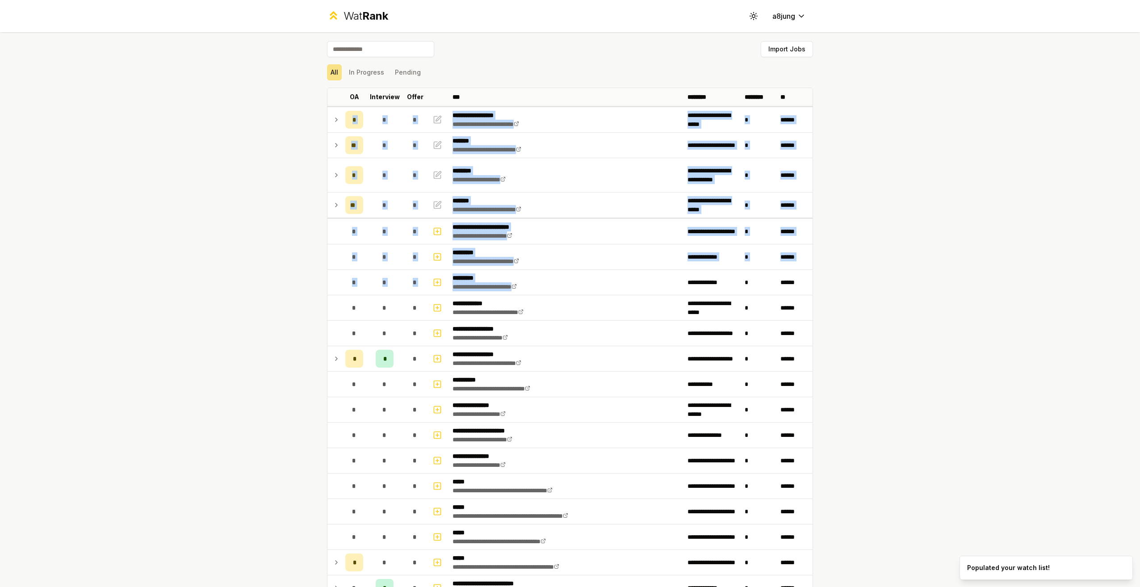
drag, startPoint x: 632, startPoint y: 292, endPoint x: 283, endPoint y: 247, distance: 352.6
click at [283, 247] on div "**********" at bounding box center [570, 293] width 1140 height 587
drag, startPoint x: 283, startPoint y: 247, endPoint x: 280, endPoint y: 263, distance: 16.3
click at [280, 263] on div "**********" at bounding box center [570, 293] width 1140 height 587
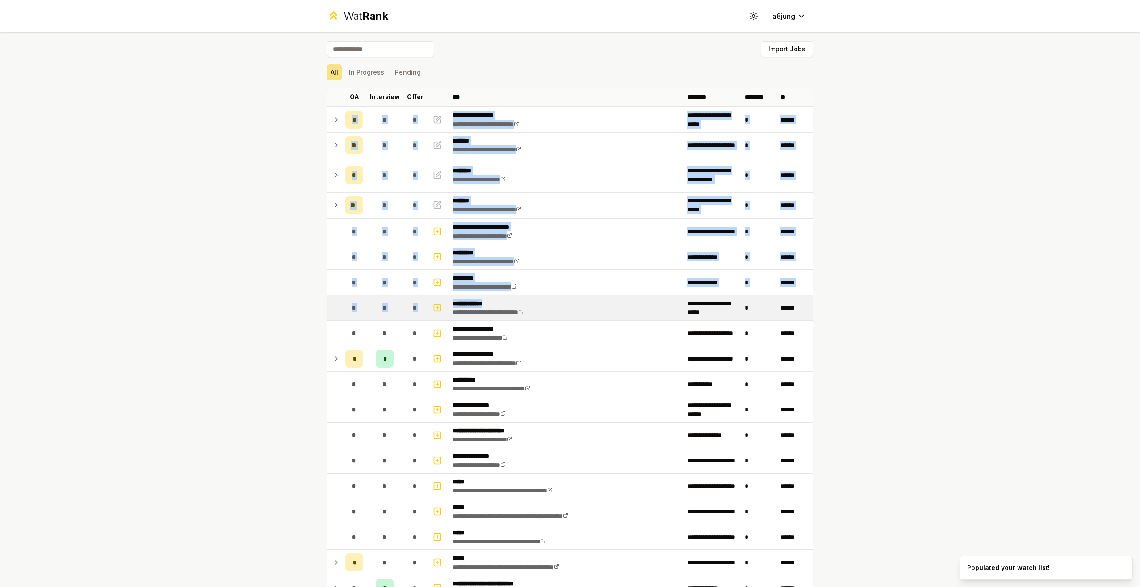
drag, startPoint x: 288, startPoint y: 260, endPoint x: 577, endPoint y: 296, distance: 291.6
click at [577, 296] on div "**********" at bounding box center [570, 293] width 1140 height 587
click at [581, 298] on td "**********" at bounding box center [566, 307] width 235 height 25
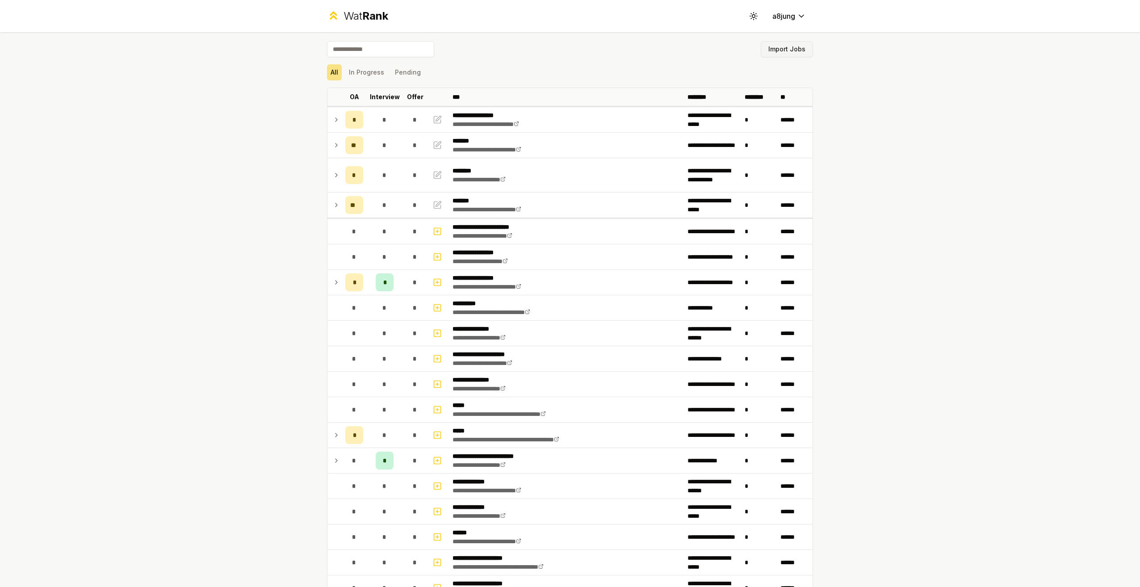
click at [784, 53] on button "Import Jobs" at bounding box center [787, 49] width 52 height 16
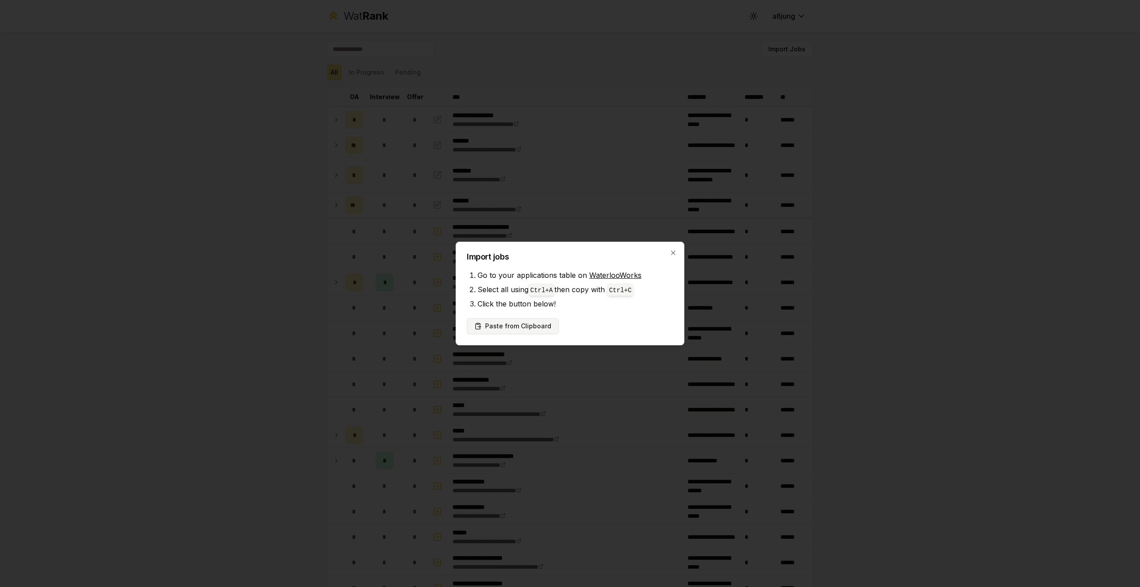
click at [527, 332] on button "Paste from Clipboard" at bounding box center [513, 326] width 92 height 16
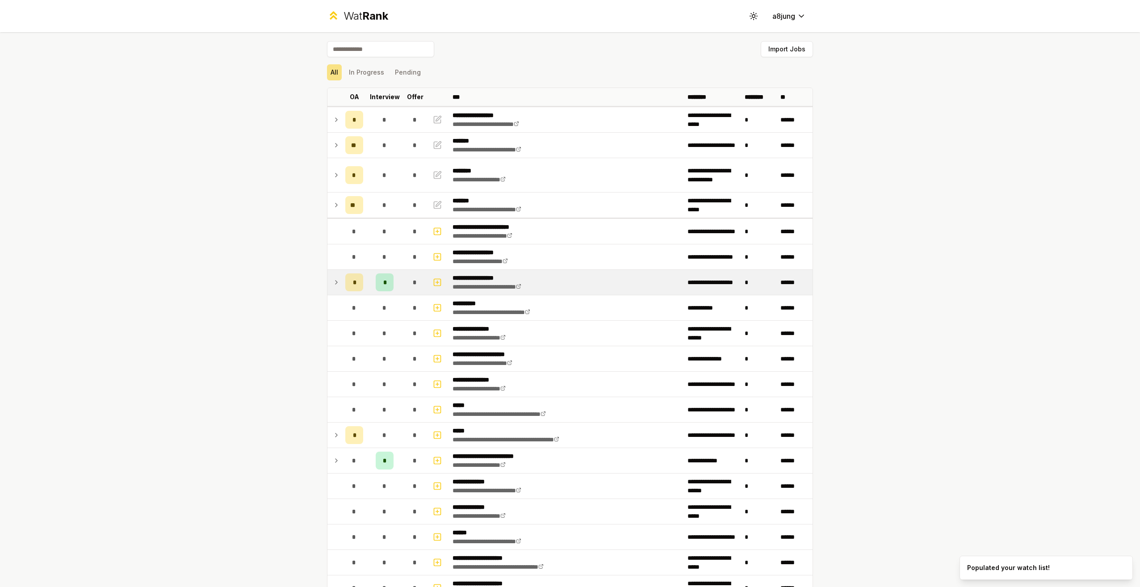
drag, startPoint x: 331, startPoint y: 284, endPoint x: 340, endPoint y: 284, distance: 8.9
click at [334, 284] on icon at bounding box center [336, 282] width 7 height 11
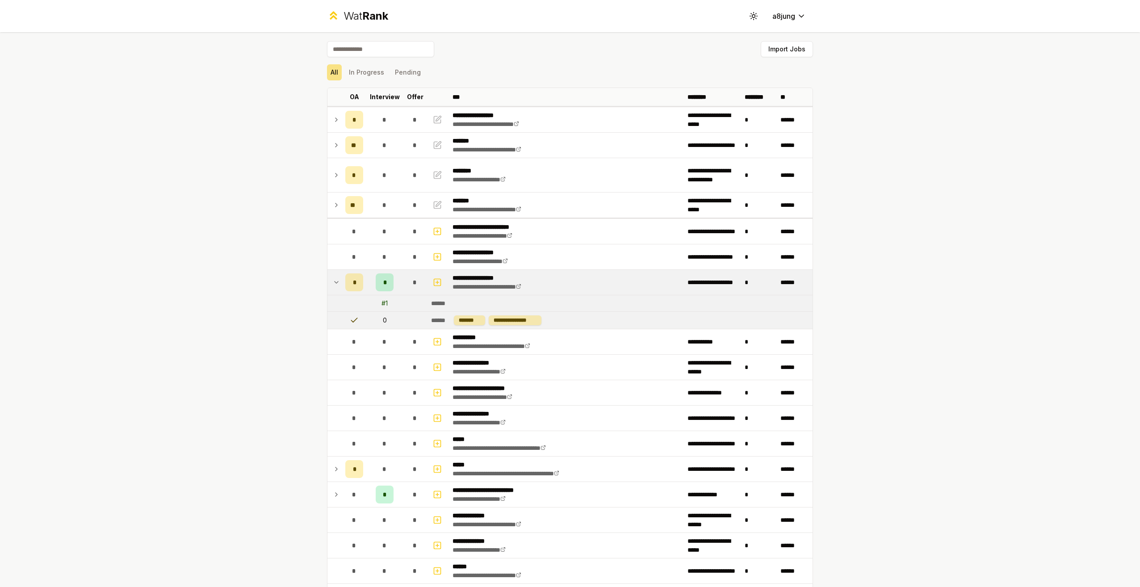
click at [381, 305] on div "# 1" at bounding box center [384, 303] width 6 height 9
click at [383, 288] on div "*" at bounding box center [385, 282] width 18 height 18
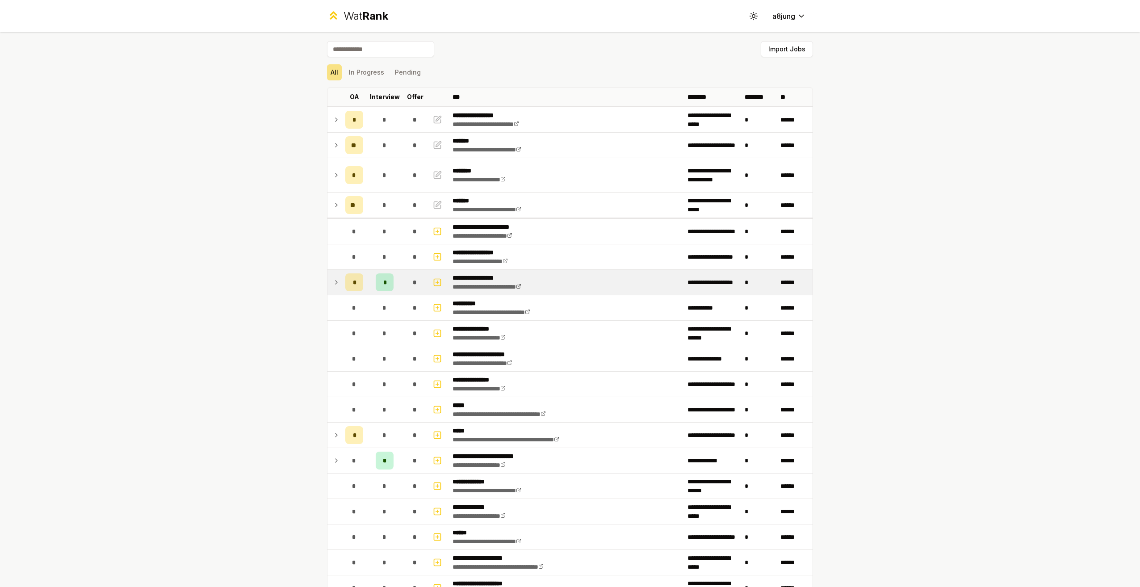
click at [383, 288] on div "*" at bounding box center [385, 282] width 18 height 18
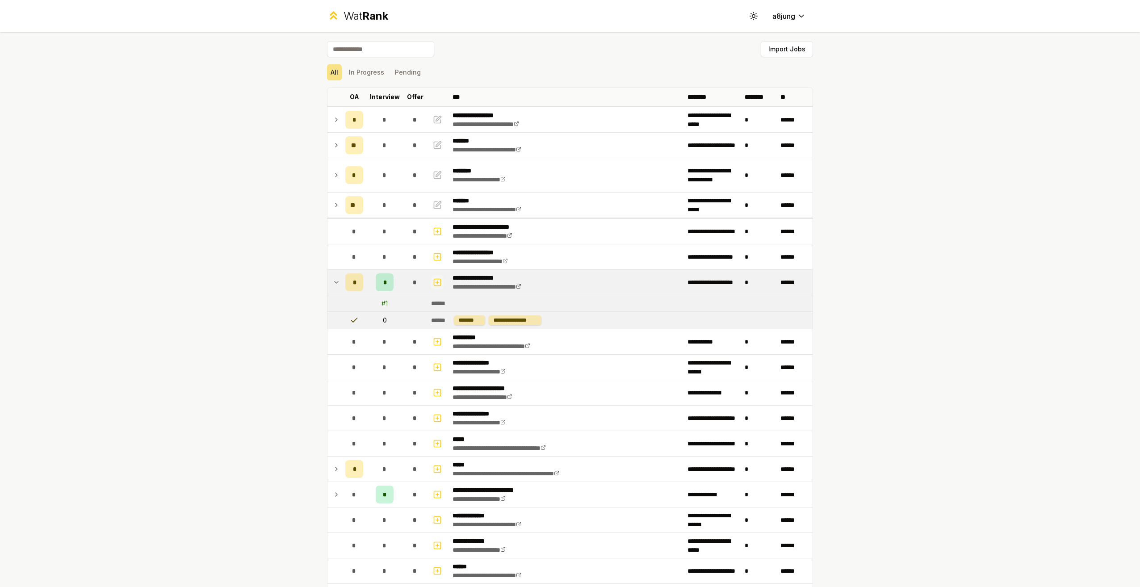
click at [438, 282] on icon "button" at bounding box center [437, 282] width 9 height 11
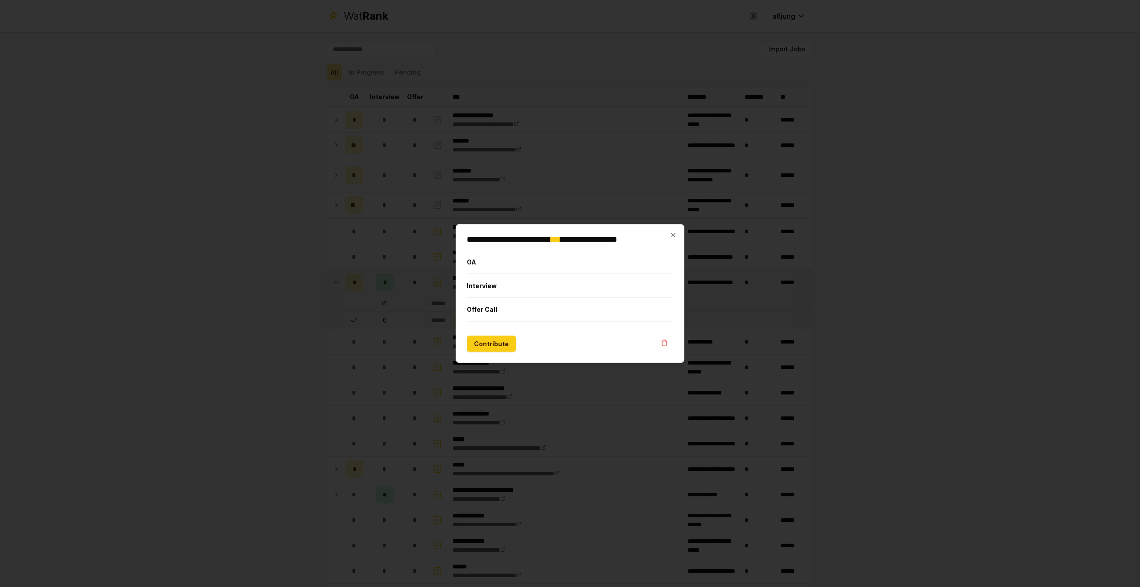
click at [422, 301] on div at bounding box center [570, 293] width 1140 height 587
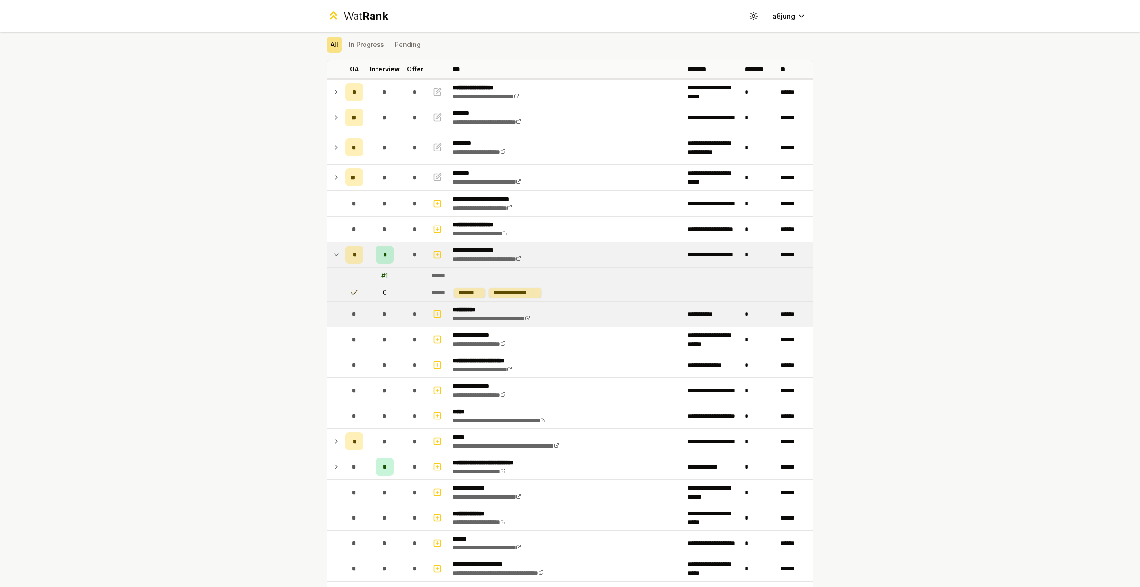
scroll to position [223, 0]
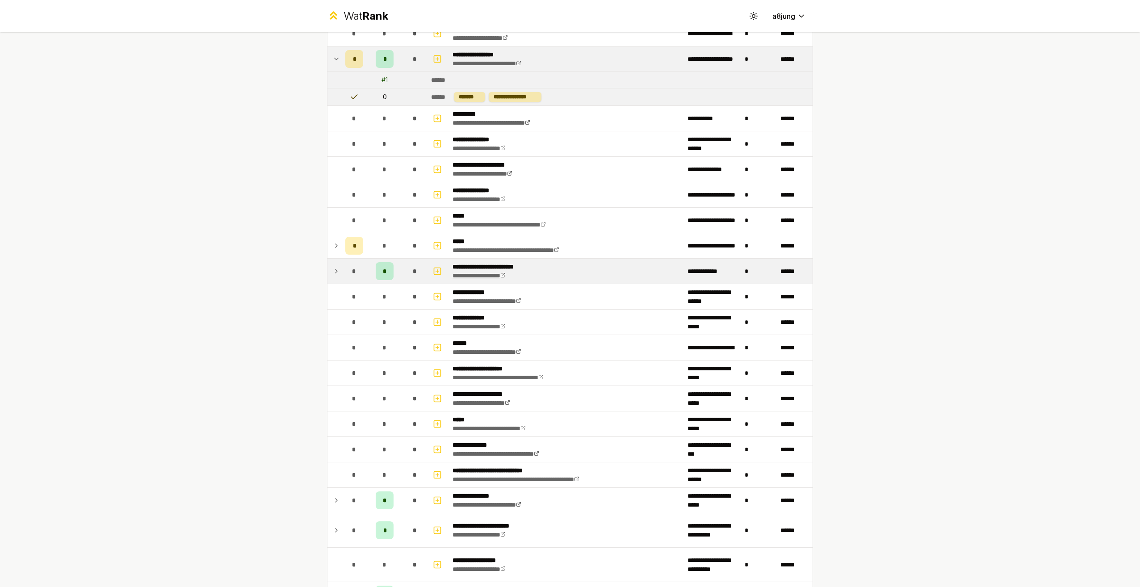
click at [489, 277] on link "**********" at bounding box center [478, 275] width 53 height 6
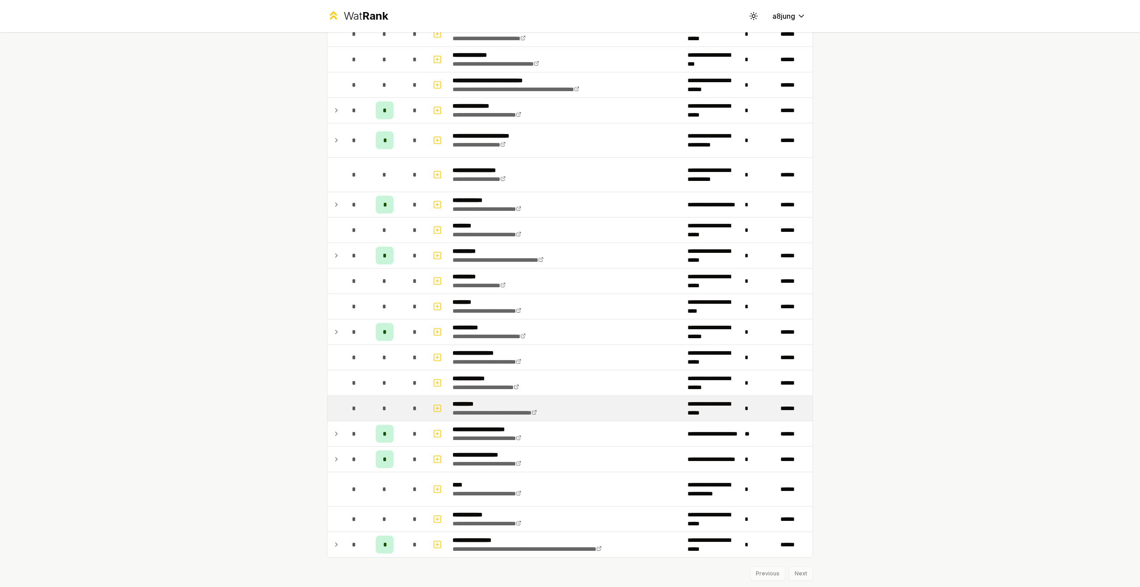
scroll to position [672, 0]
